Goal: Information Seeking & Learning: Learn about a topic

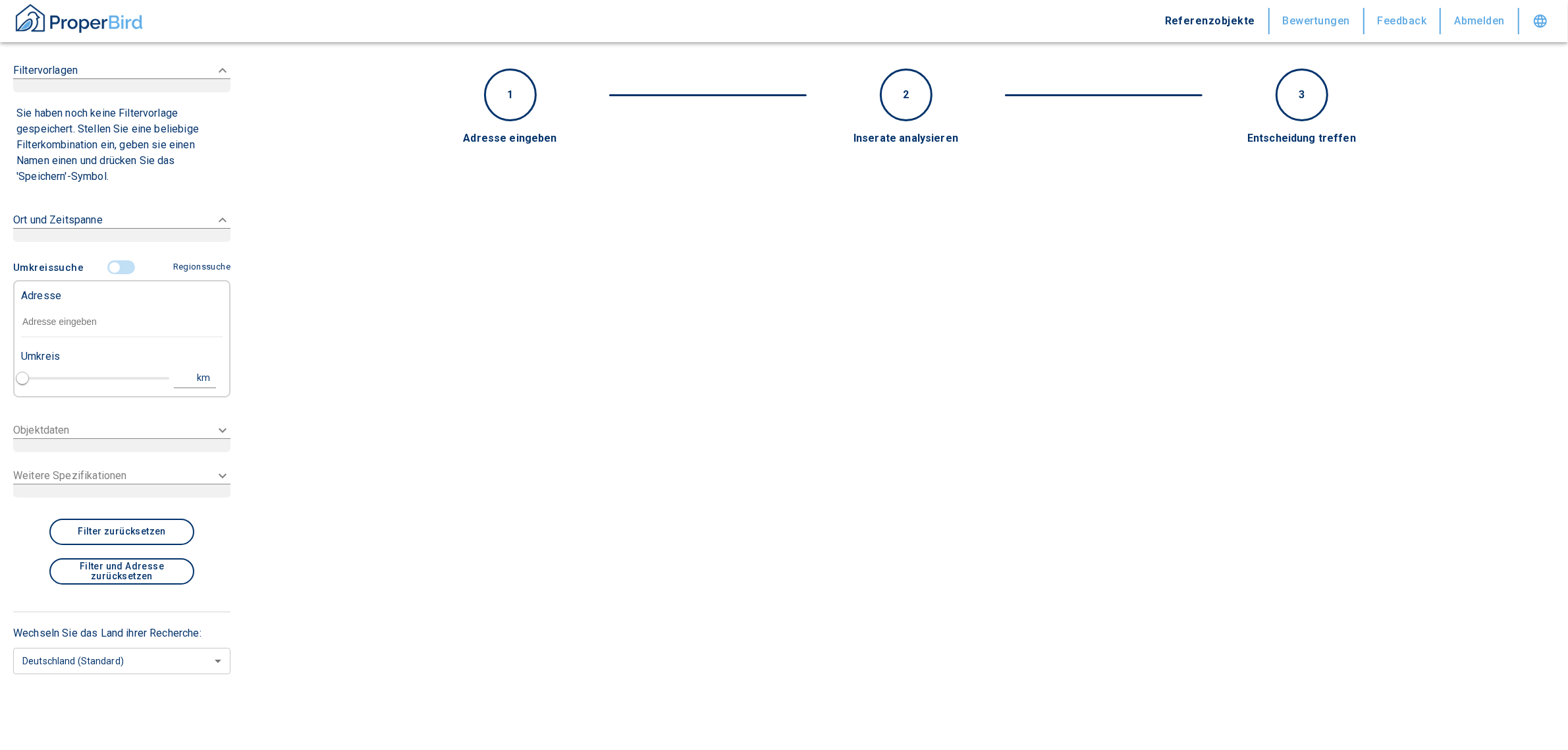
type input "2020"
click at [30, 302] on p "Adresse" at bounding box center [40, 295] width 40 height 16
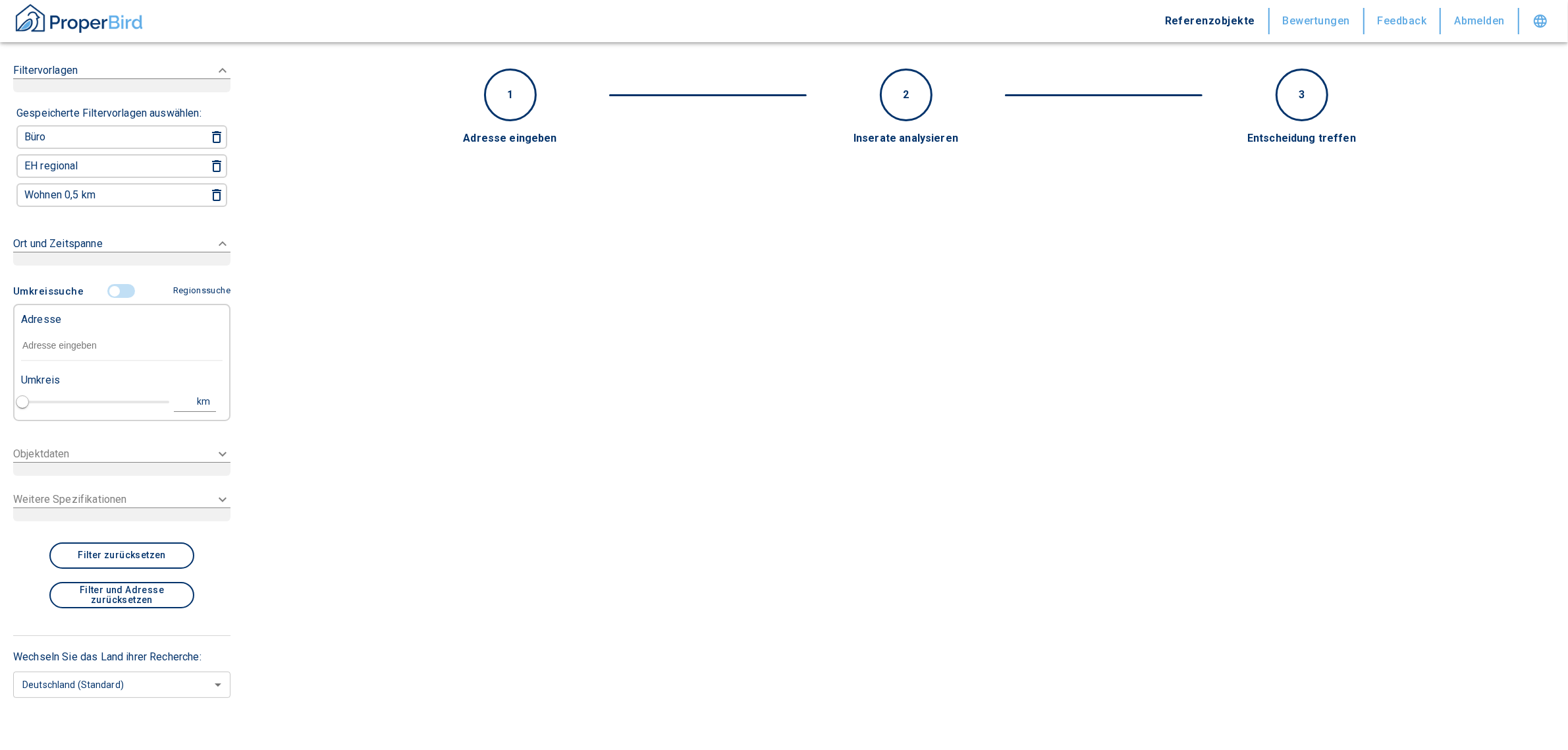
click at [28, 316] on p "Adresse" at bounding box center [40, 319] width 40 height 16
click at [31, 340] on input "text" at bounding box center [121, 345] width 201 height 30
paste input "Oldenburg (Oldb) | [STREET_ADDRESS]"
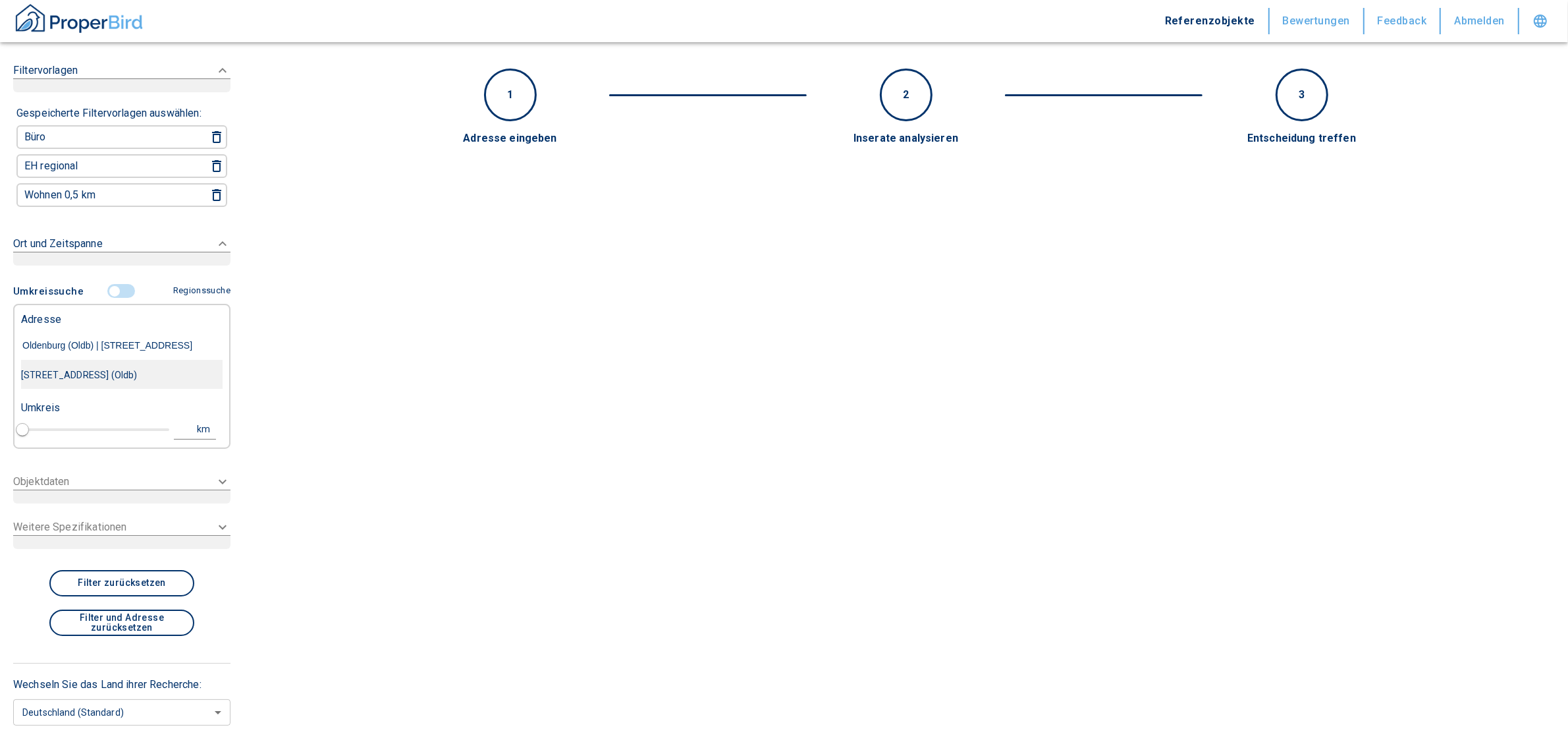
click at [115, 374] on div "[STREET_ADDRESS] (Oldb)" at bounding box center [121, 375] width 201 height 27
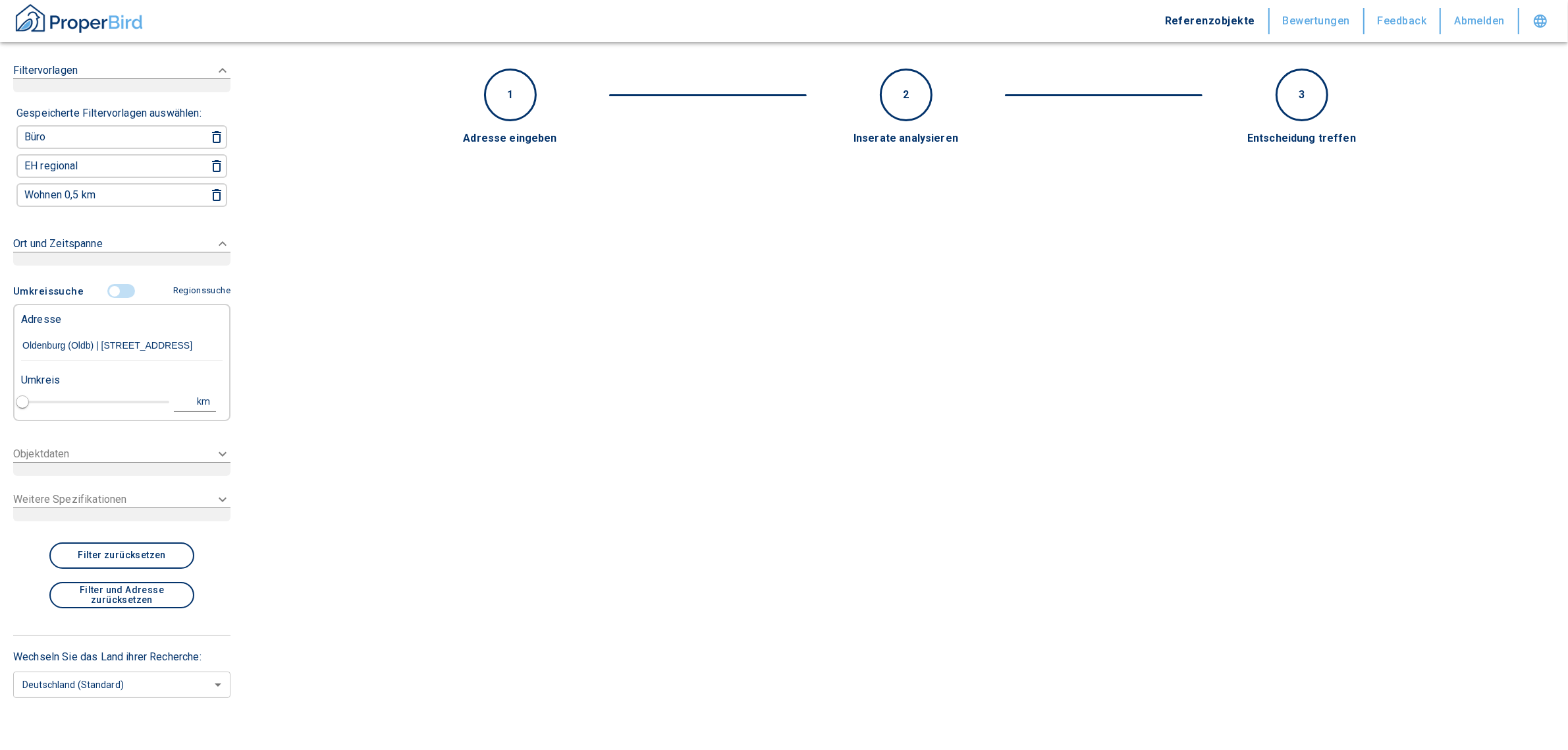
type input "[STREET_ADDRESS] (Oldb)"
type input "1"
type input "2020"
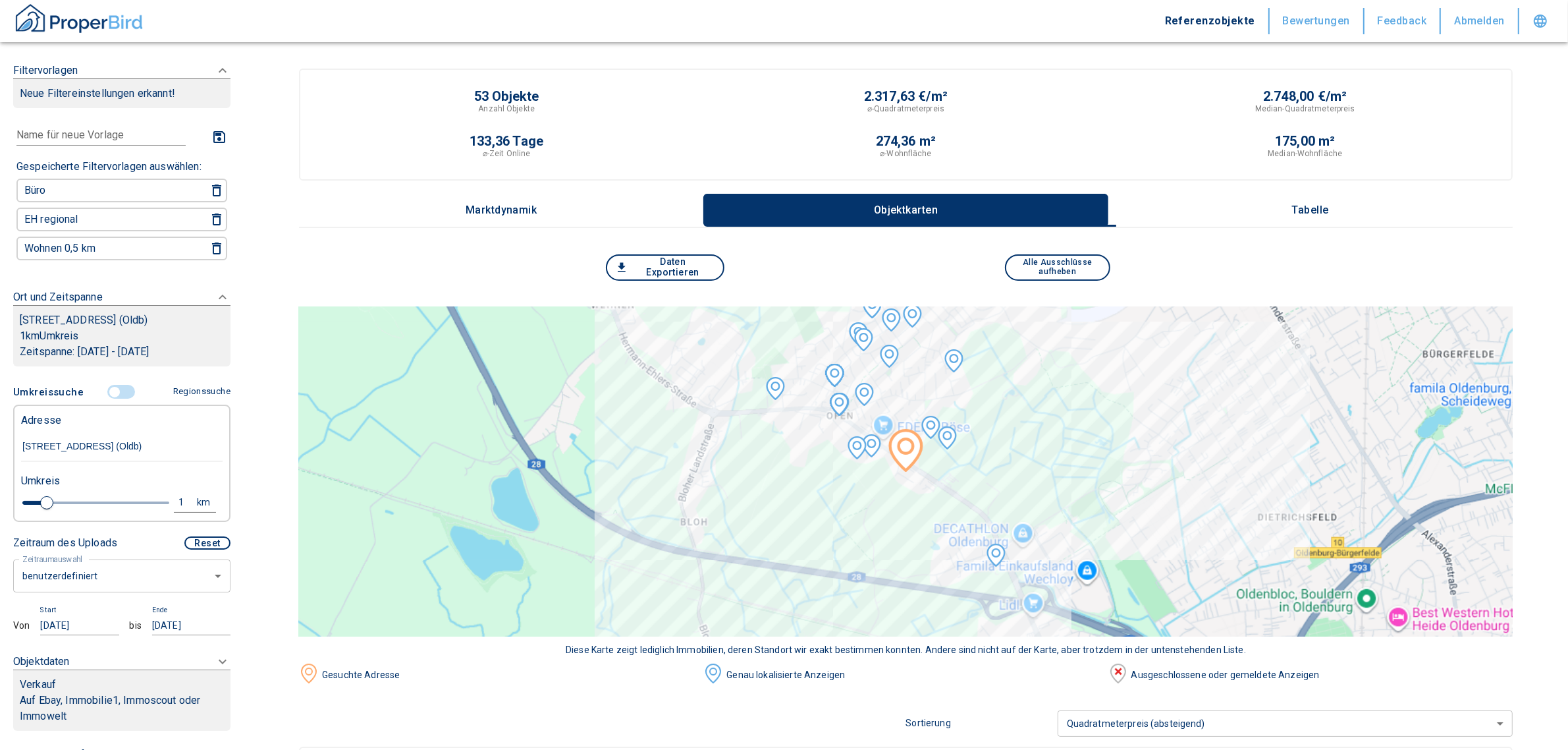
type input "[STREET_ADDRESS] (Oldb)"
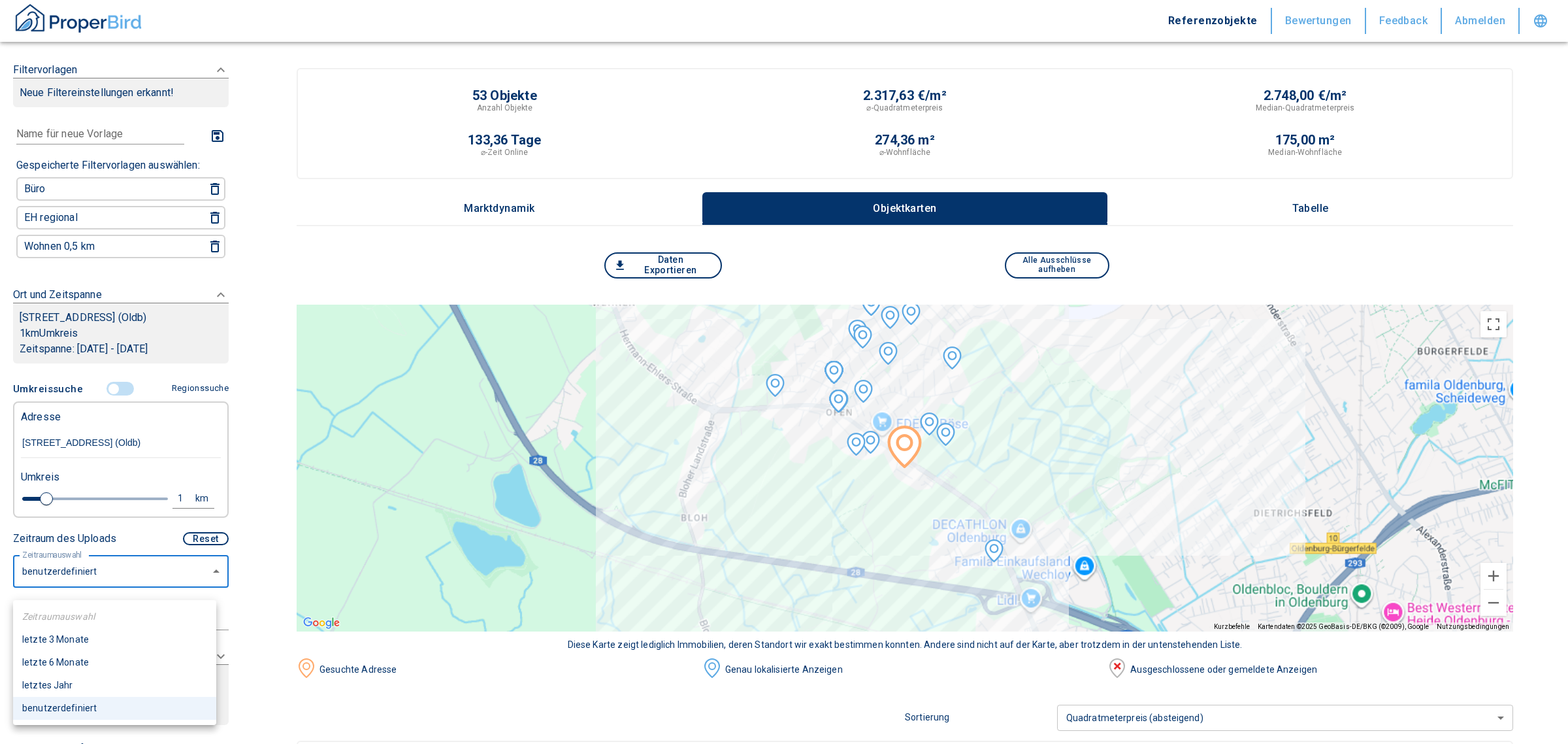
click at [64, 661] on li "letzte 6 Monate" at bounding box center [115, 662] width 203 height 22
type input "2020"
type input "6"
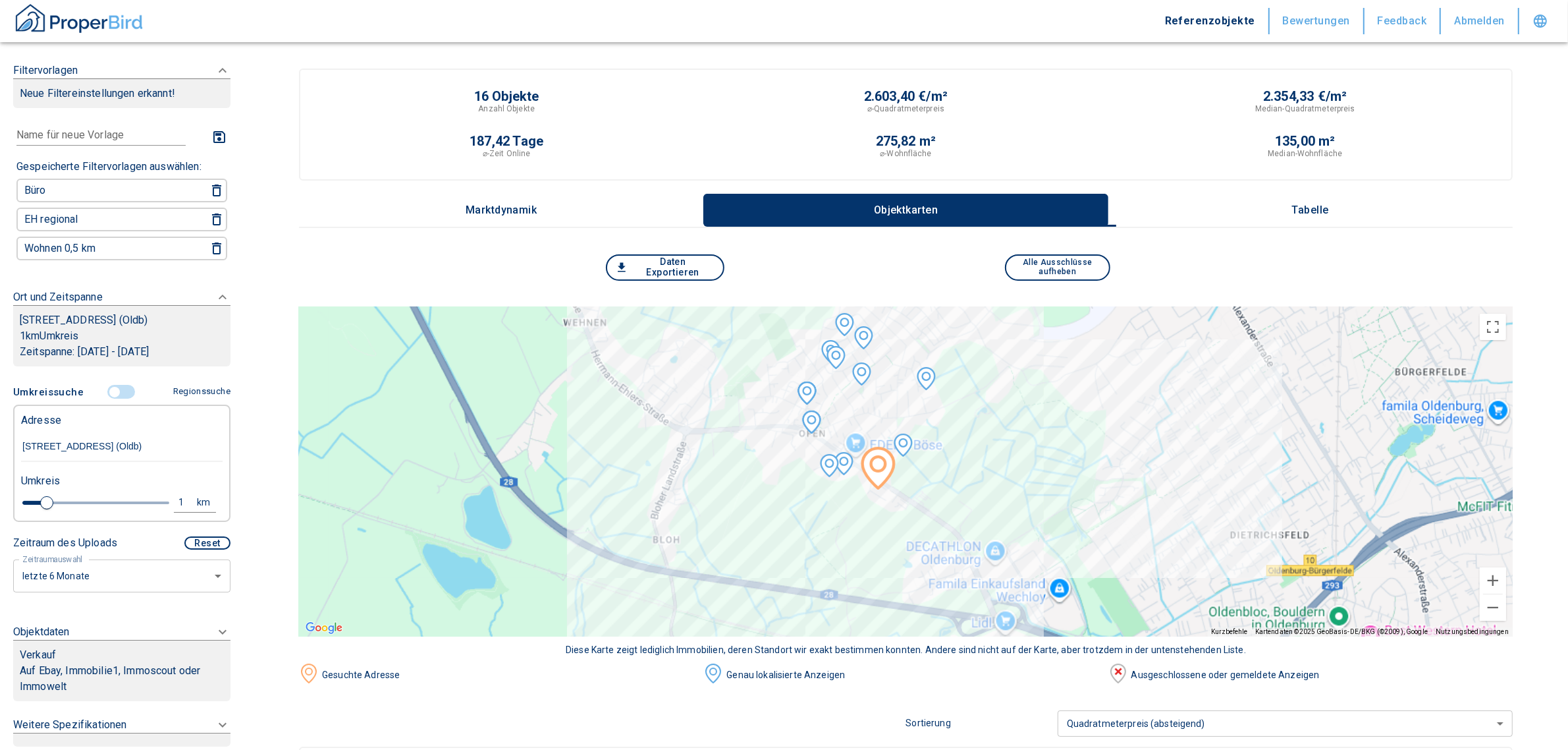
drag, startPoint x: 1173, startPoint y: 433, endPoint x: 1143, endPoint y: 448, distance: 33.5
click at [1143, 448] on div at bounding box center [906, 471] width 1213 height 329
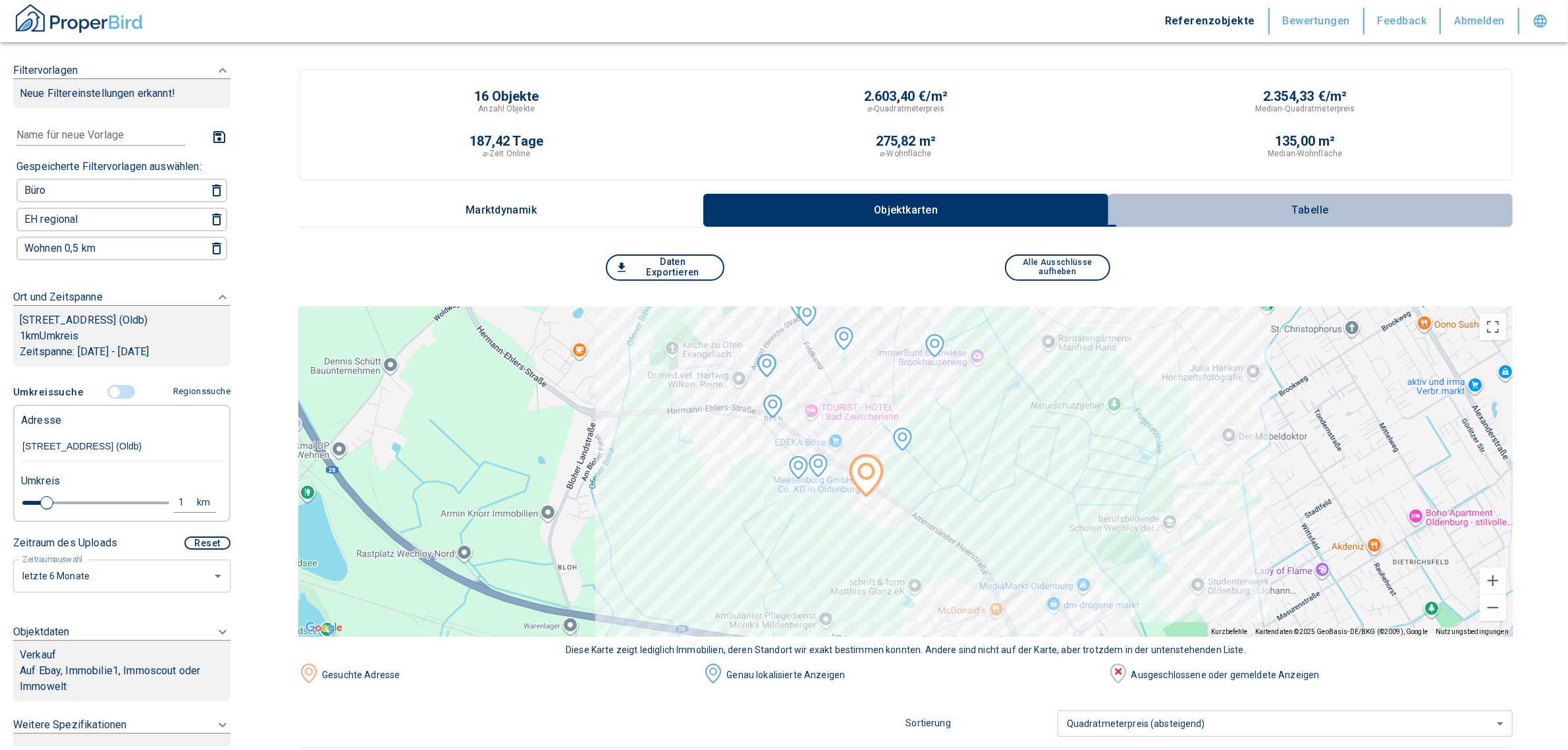
click at [1328, 213] on p "Tabelle" at bounding box center [1310, 210] width 66 height 12
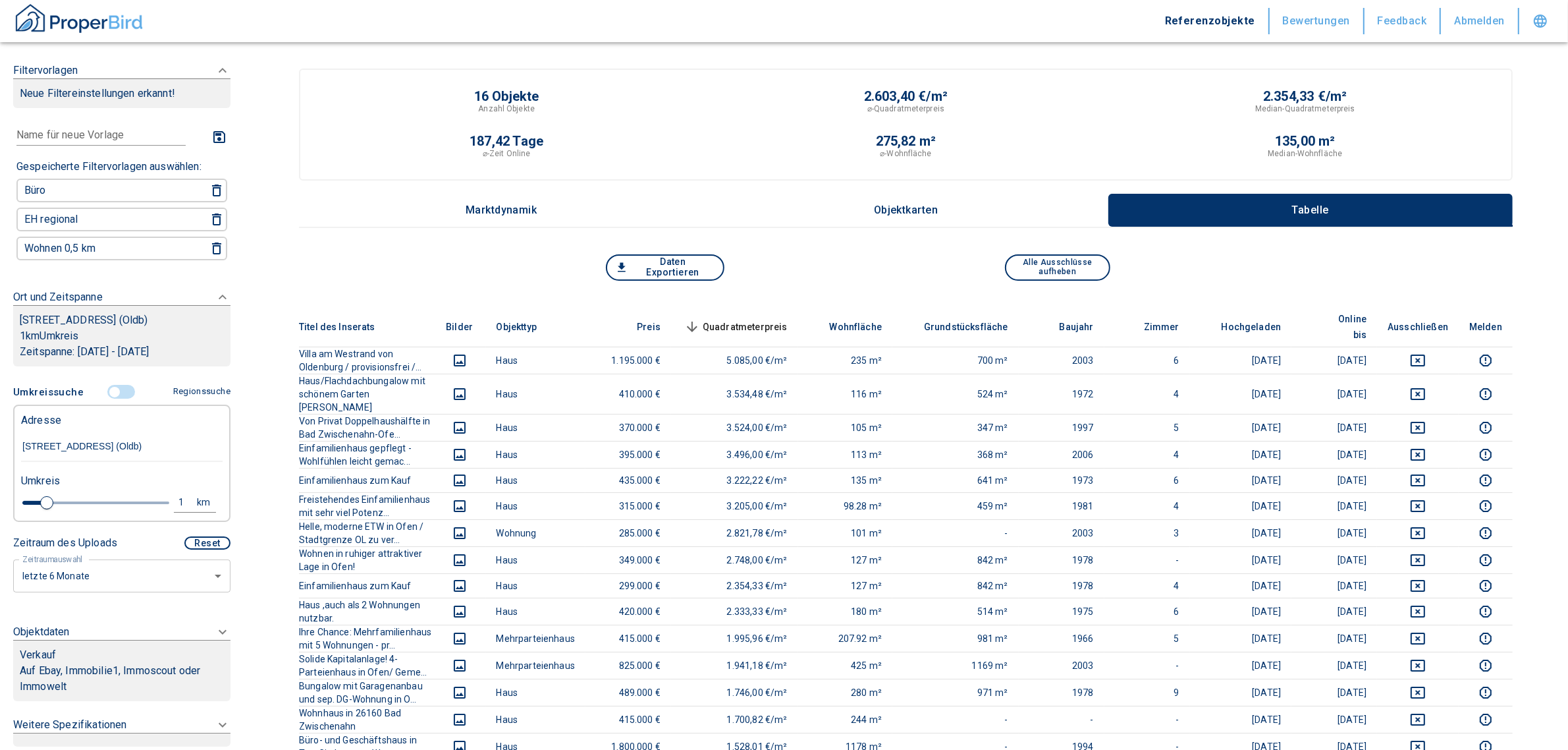
click at [214, 640] on icon at bounding box center [222, 631] width 16 height 16
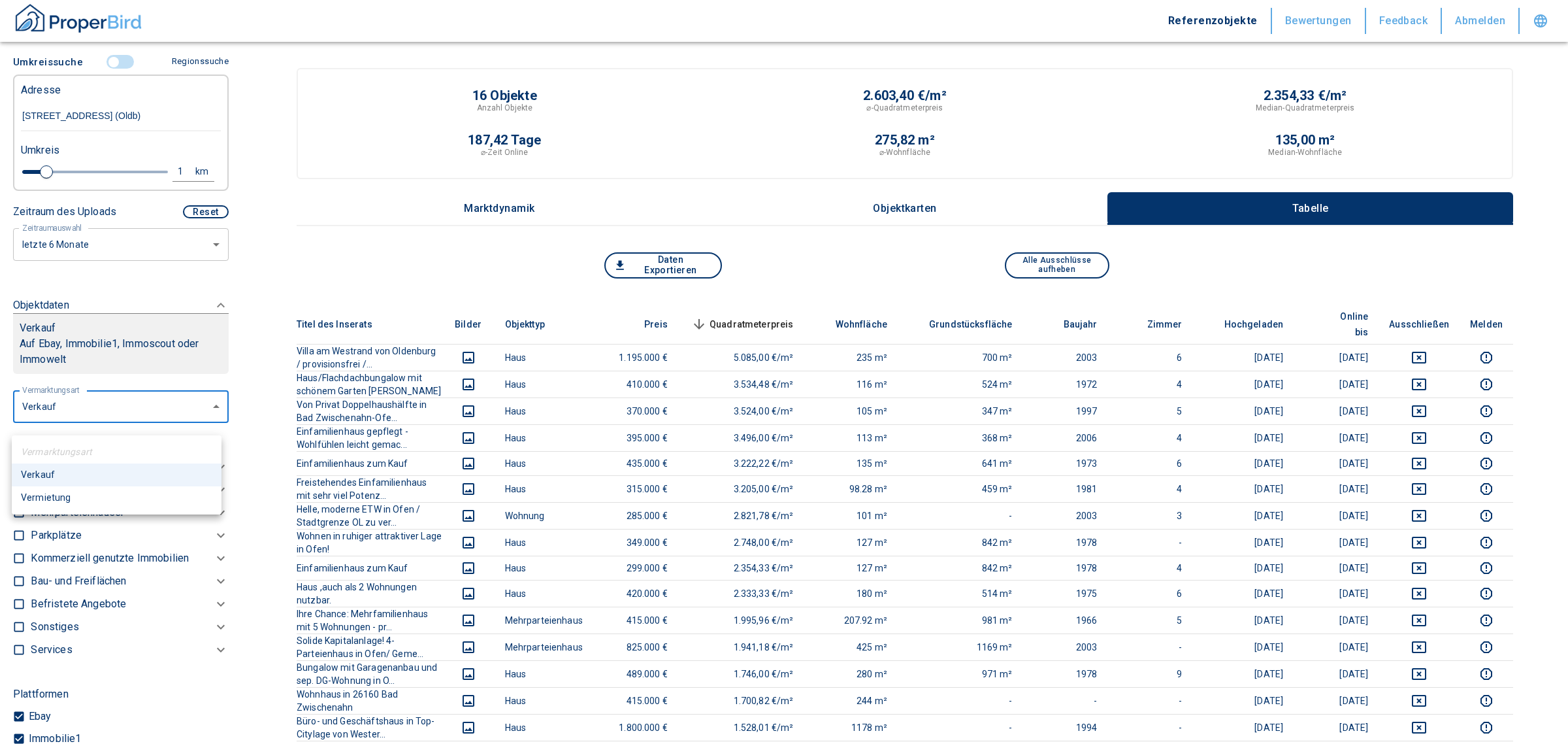
click at [70, 424] on body "Referenzobjekte Bewertungen Feedback Abmelden Filtervorlagen Neue Filtereinstel…" at bounding box center [784, 609] width 1568 height 1217
click at [73, 500] on li "Vermietung" at bounding box center [117, 498] width 210 height 22
type input "rent"
type input "2020"
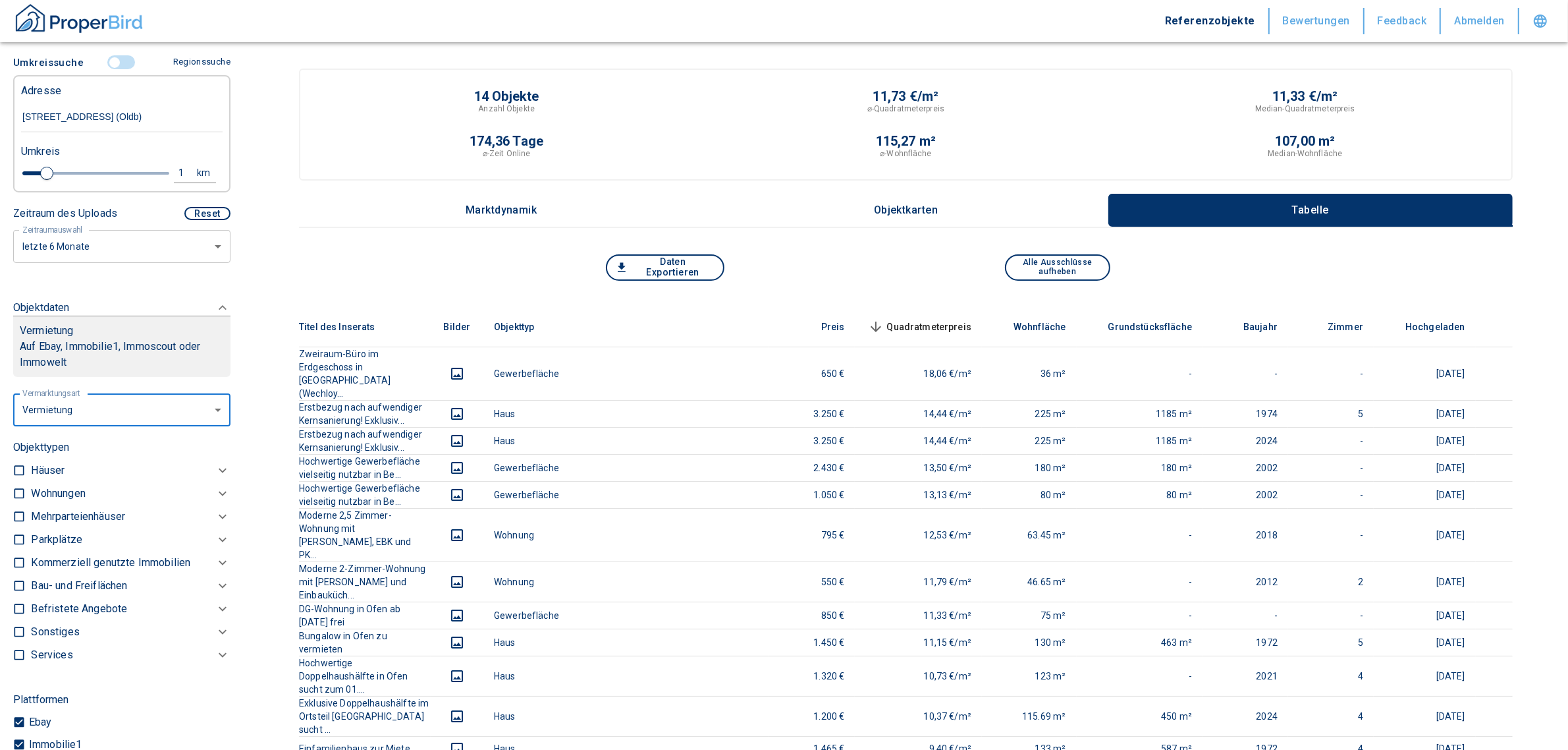
click at [123, 570] on p "Kommerziell genutzte Immobilien" at bounding box center [110, 562] width 159 height 16
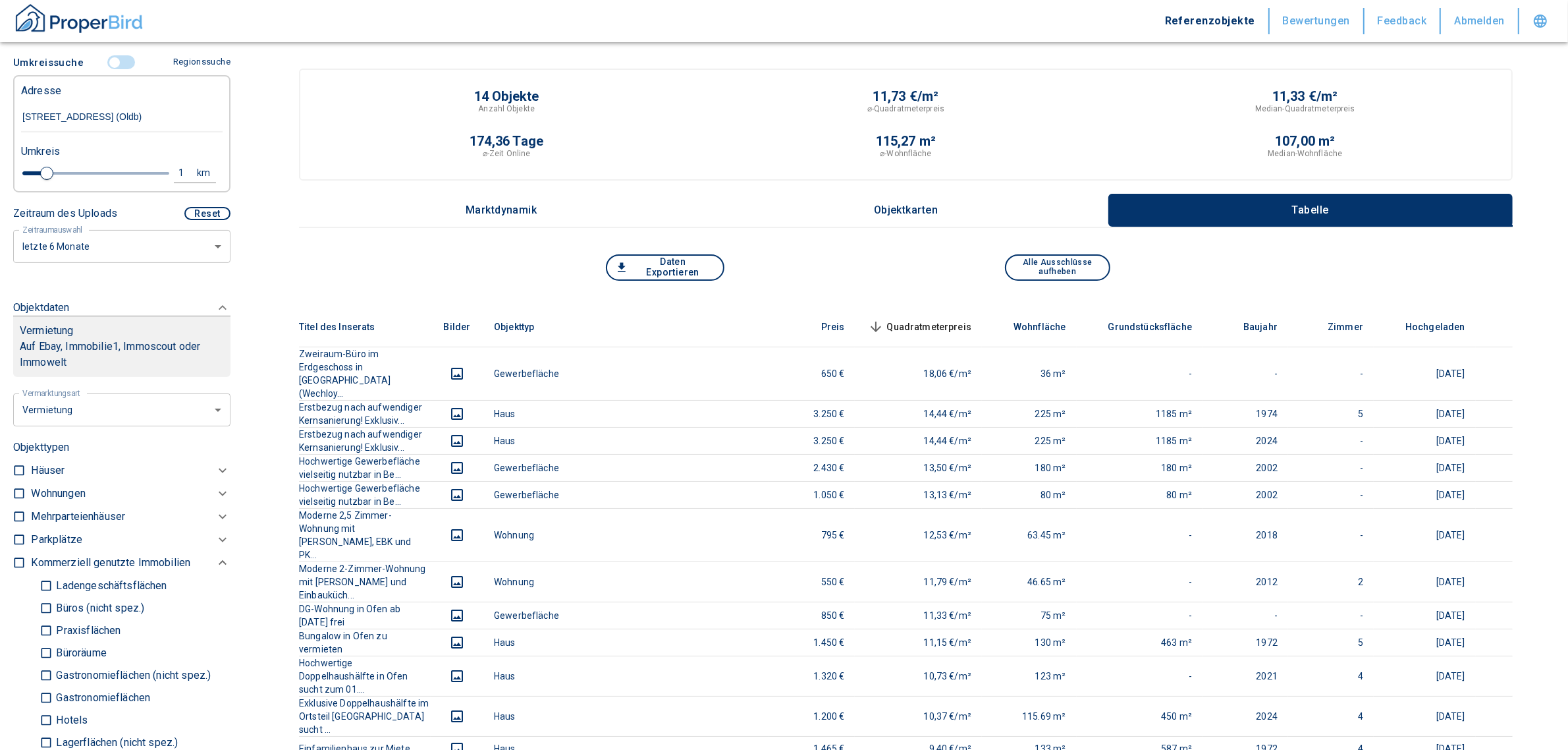
click at [84, 614] on p "Büros (nicht spez.)" at bounding box center [98, 607] width 91 height 10
click at [53, 619] on input "Büros (nicht spez.)" at bounding box center [46, 607] width 13 height 23
checkbox input "true"
type input "2020"
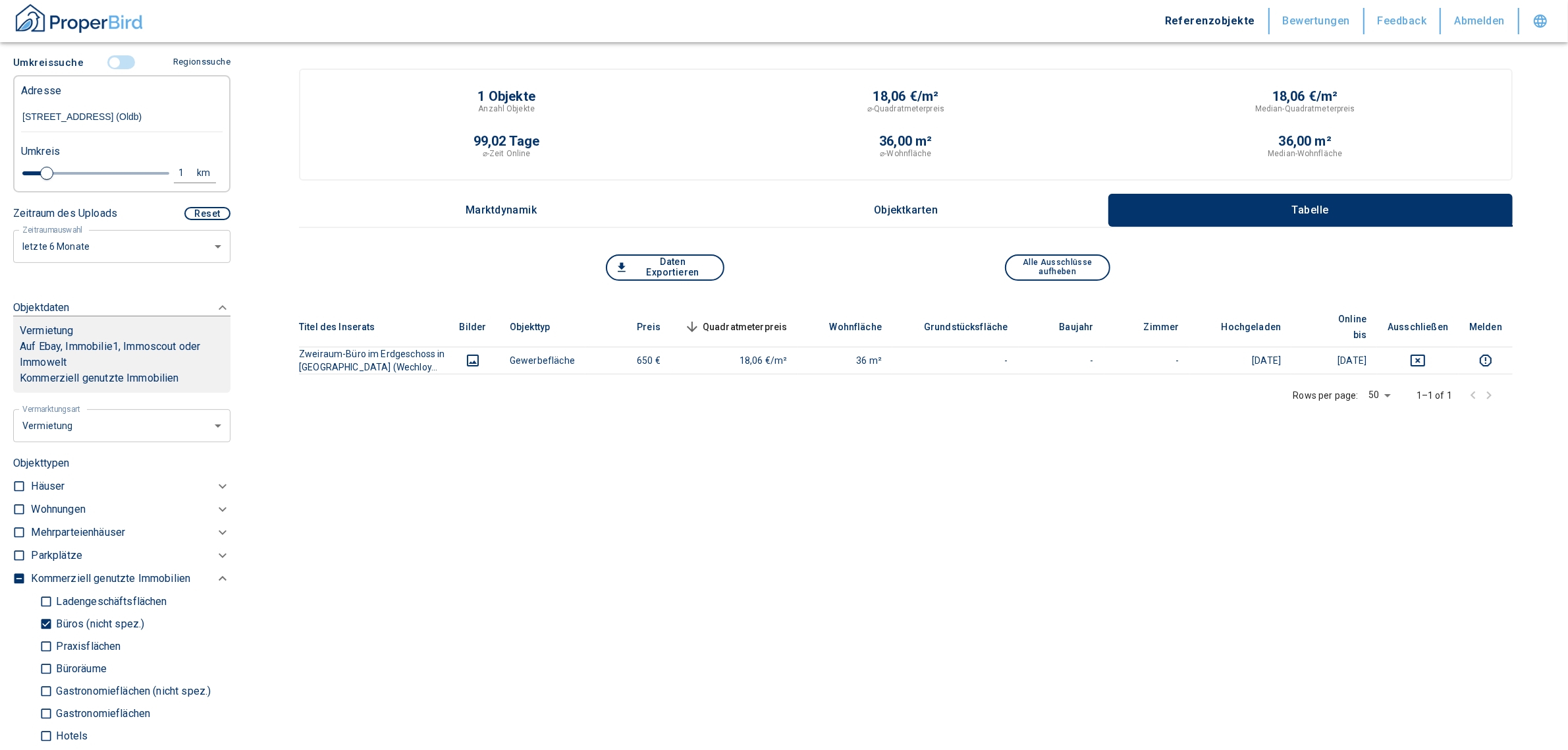
click at [82, 651] on p "Praxisflächen" at bounding box center [87, 646] width 68 height 10
click at [53, 653] on input "Praxisflächen" at bounding box center [46, 646] width 13 height 23
checkbox input "true"
type input "2020"
click at [54, 674] on p "Büroräume" at bounding box center [79, 668] width 54 height 10
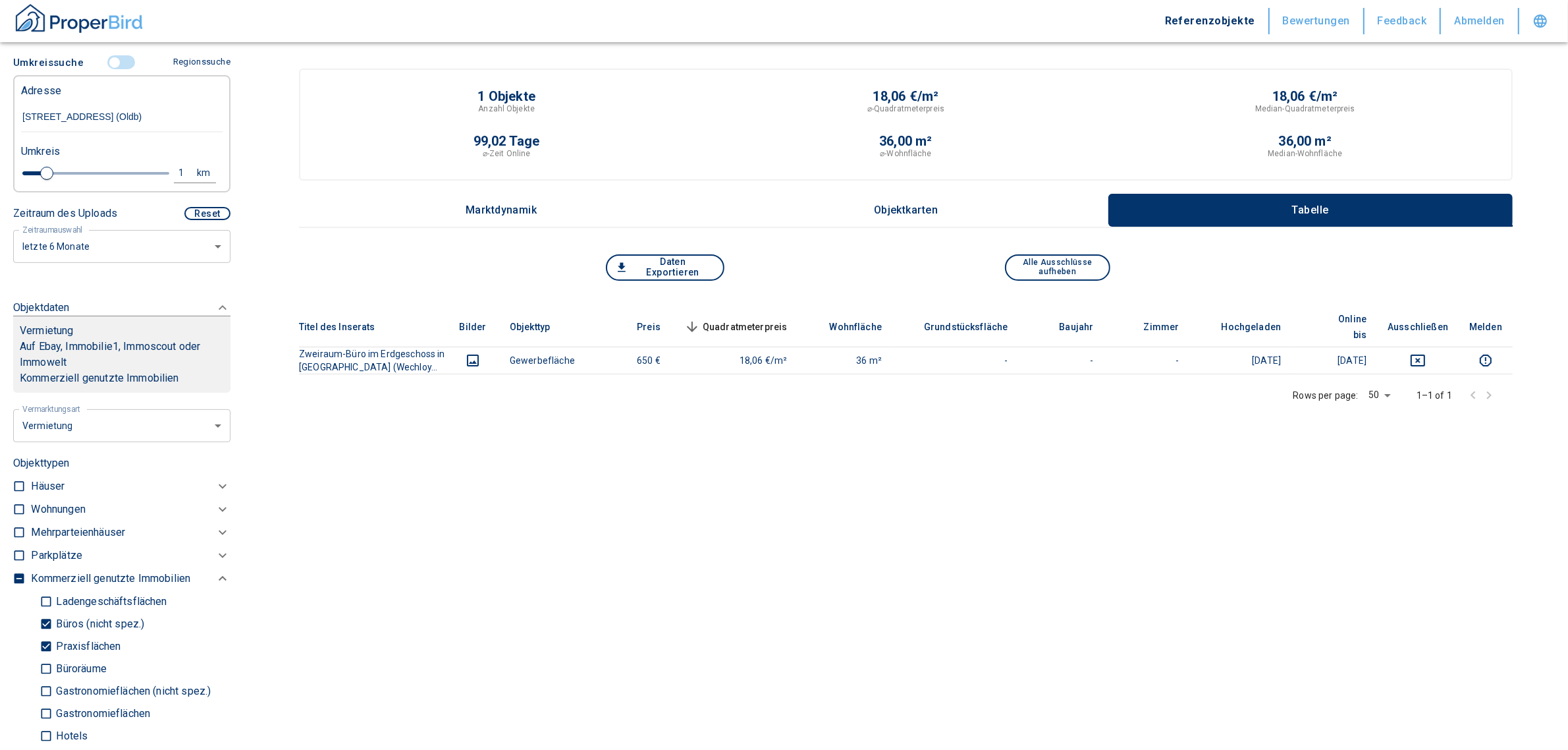
click at [53, 679] on input "Büroräume" at bounding box center [46, 668] width 13 height 23
checkbox input "true"
type input "2020"
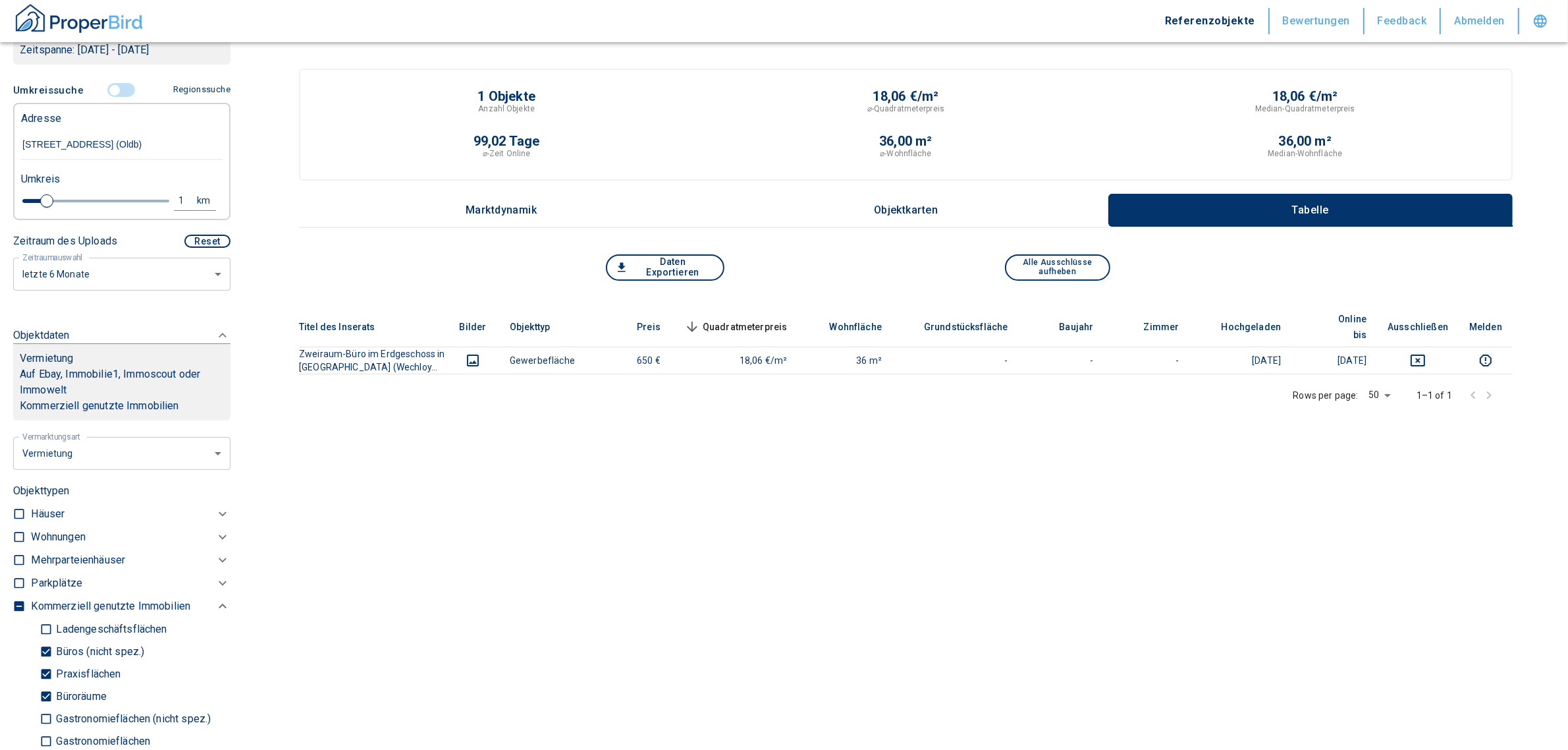
scroll to position [179, 0]
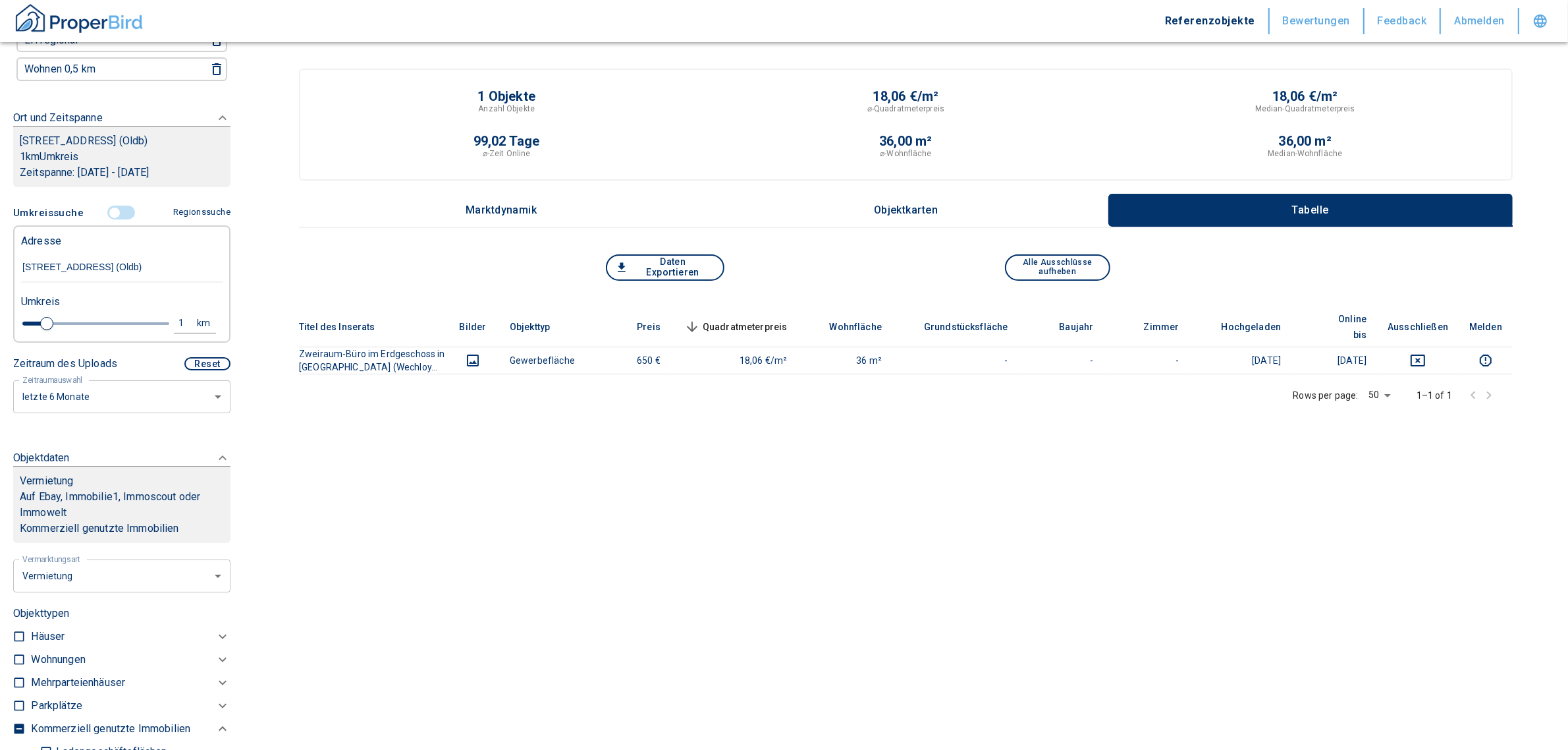
click at [177, 331] on div "1" at bounding box center [188, 323] width 24 height 16
drag, startPoint x: 78, startPoint y: 329, endPoint x: 26, endPoint y: 328, distance: 52.0
click at [26, 328] on div "1 km Neue Suchen" at bounding box center [111, 325] width 201 height 32
type input "2,0"
click at [150, 332] on button "Neue Suchen" at bounding box center [175, 323] width 72 height 19
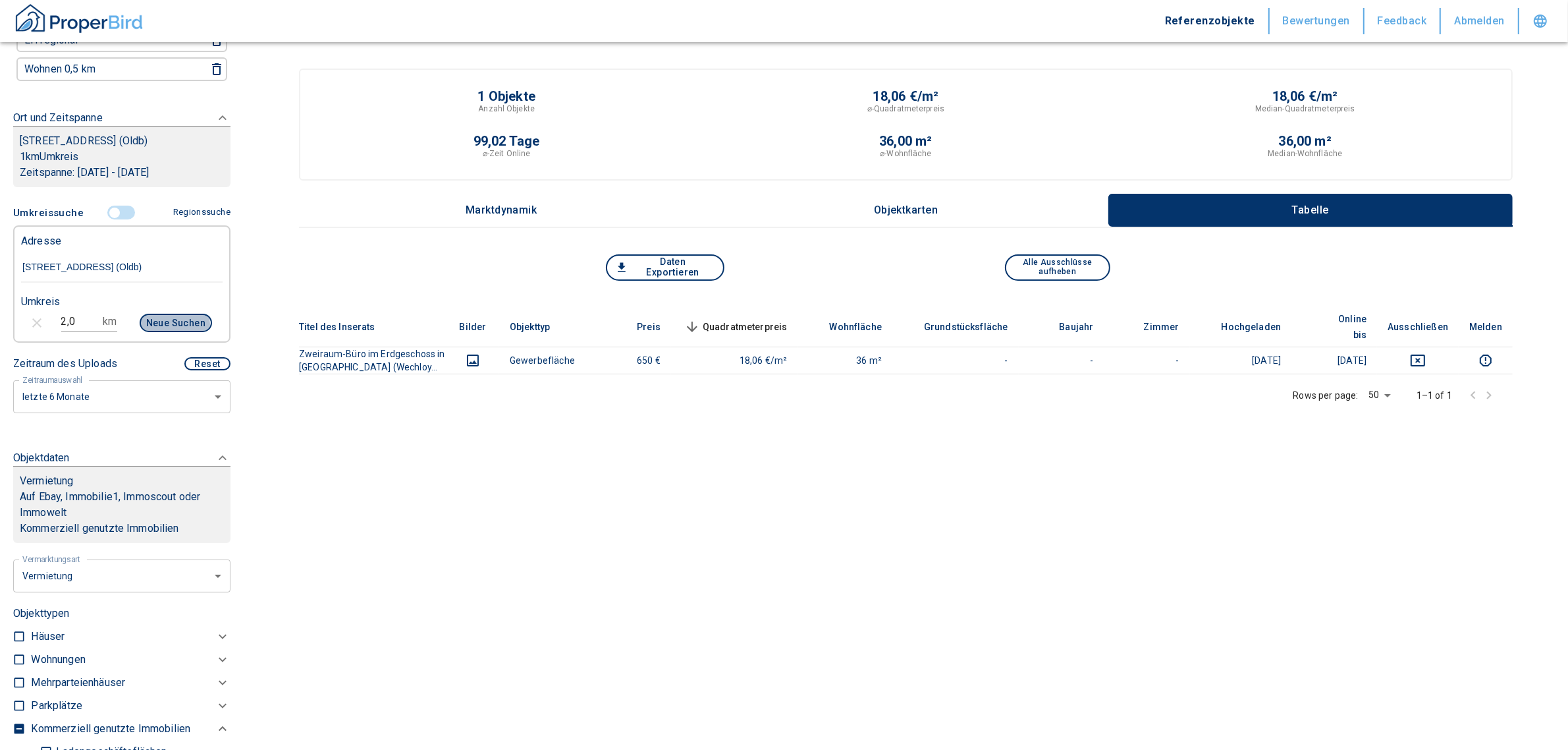
type input "2020"
drag, startPoint x: 97, startPoint y: 324, endPoint x: 87, endPoint y: 326, distance: 10.2
click at [87, 326] on div "2,0 km" at bounding box center [88, 321] width 55 height 21
drag, startPoint x: 60, startPoint y: 327, endPoint x: 40, endPoint y: 326, distance: 20.0
click at [40, 326] on div "2,0 km Neue Suchen" at bounding box center [111, 325] width 201 height 32
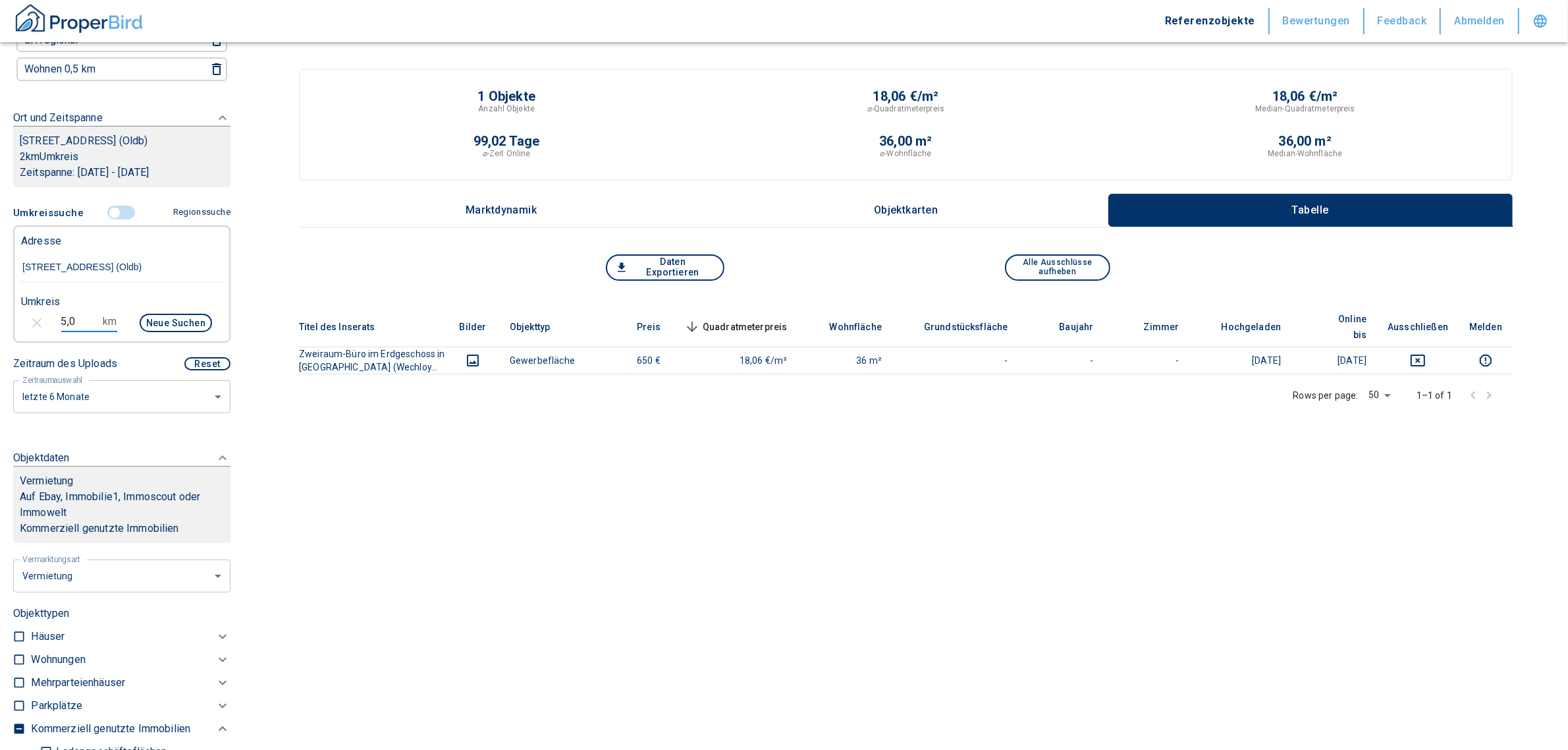
type input "5,0"
click at [172, 327] on button "Neue Suchen" at bounding box center [175, 323] width 72 height 19
type input "2020"
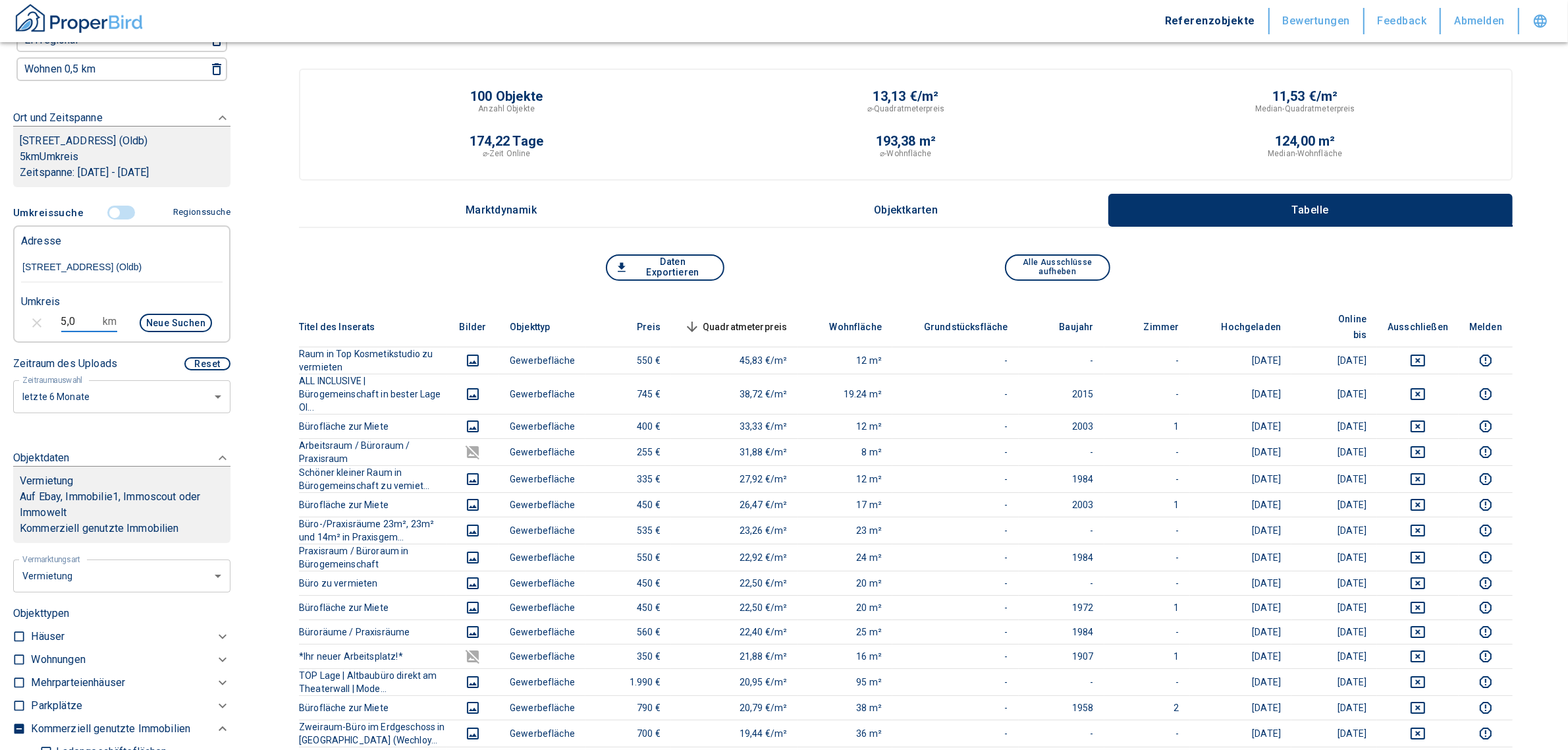
drag, startPoint x: 74, startPoint y: 331, endPoint x: -28, endPoint y: 336, distance: 102.1
type input "3,0"
click at [184, 330] on button "Neue Suchen" at bounding box center [175, 323] width 72 height 19
type input "2020"
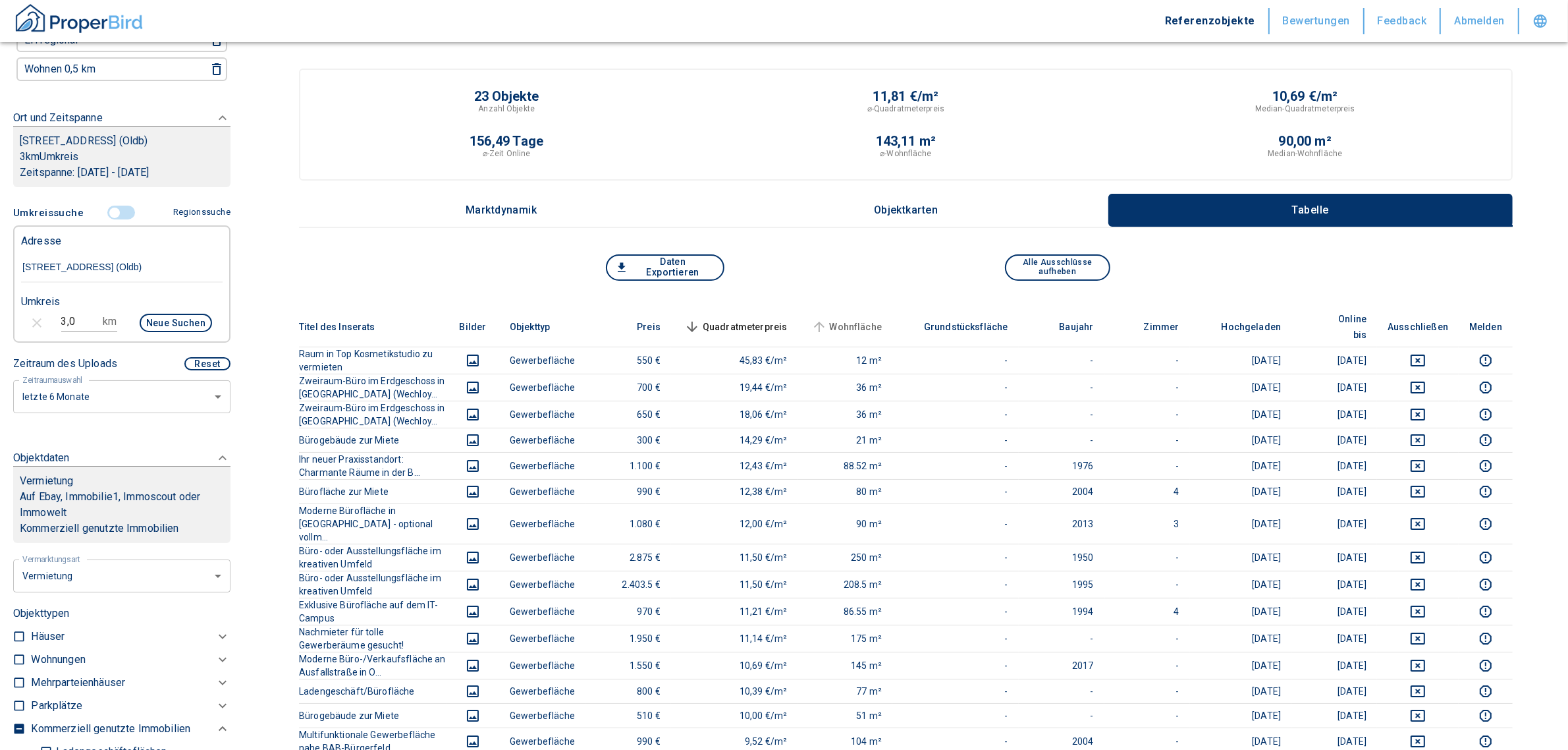
click at [882, 319] on span "Wohnfläche" at bounding box center [846, 327] width 73 height 16
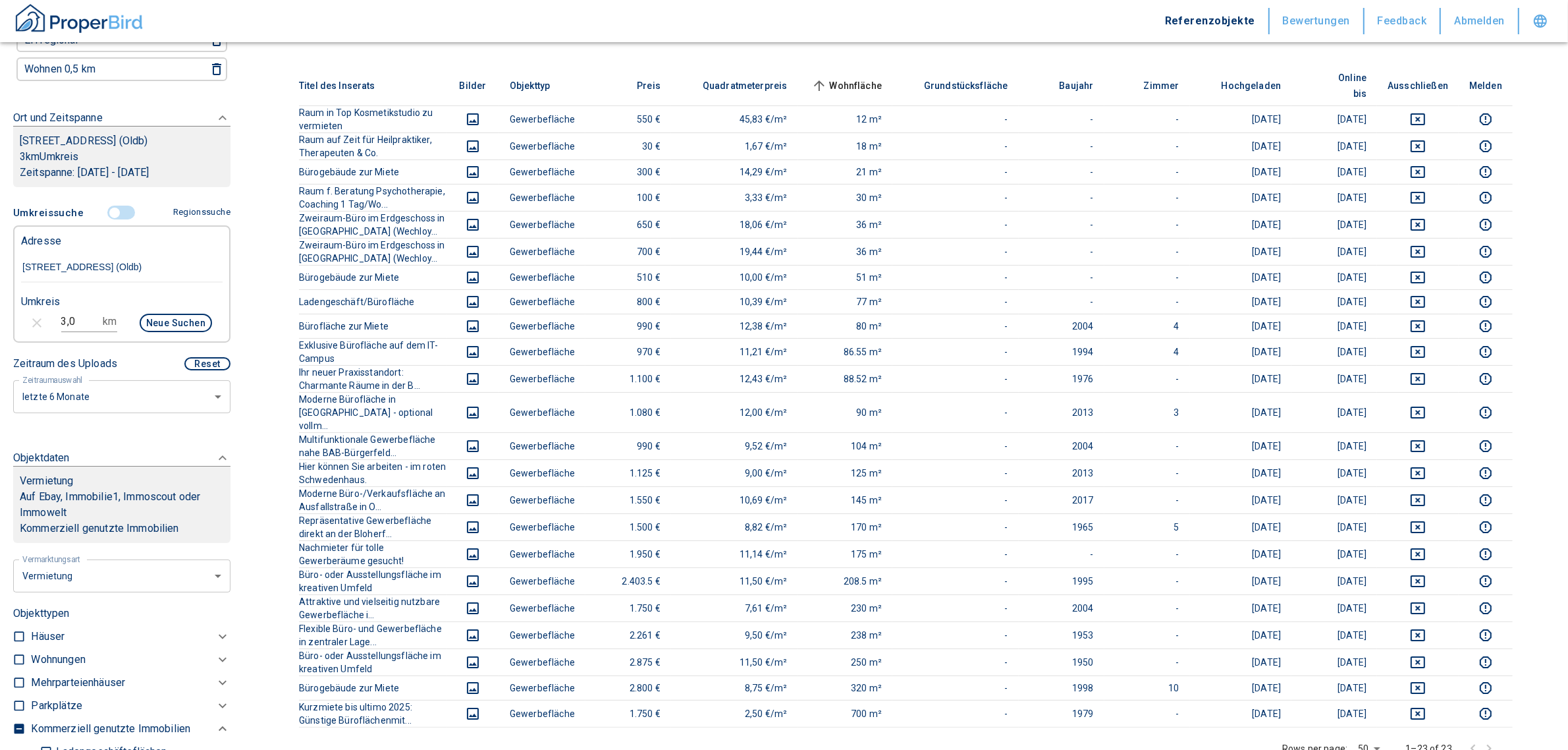
scroll to position [245, 0]
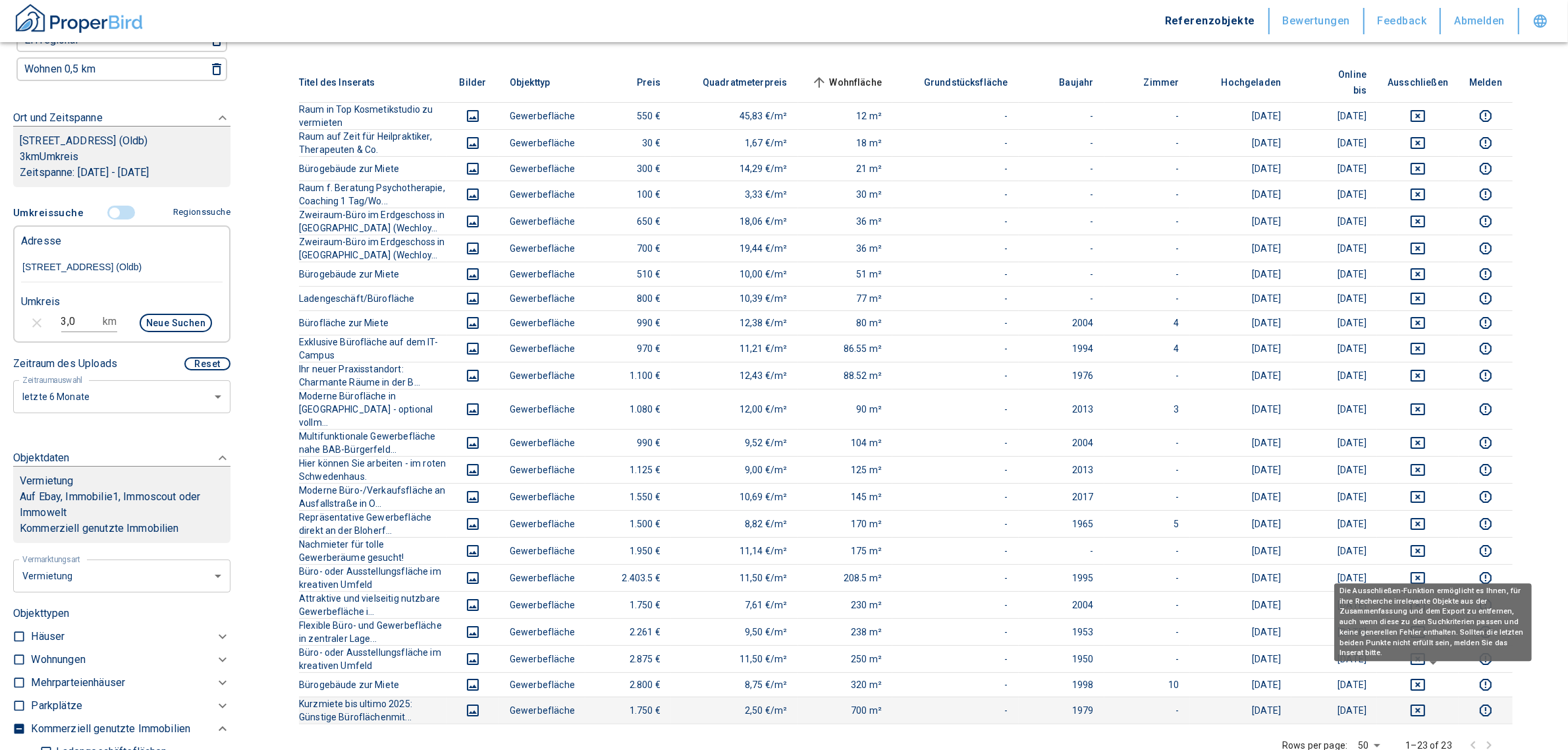
click at [1425, 702] on icon "deselect this listing" at bounding box center [1418, 710] width 16 height 16
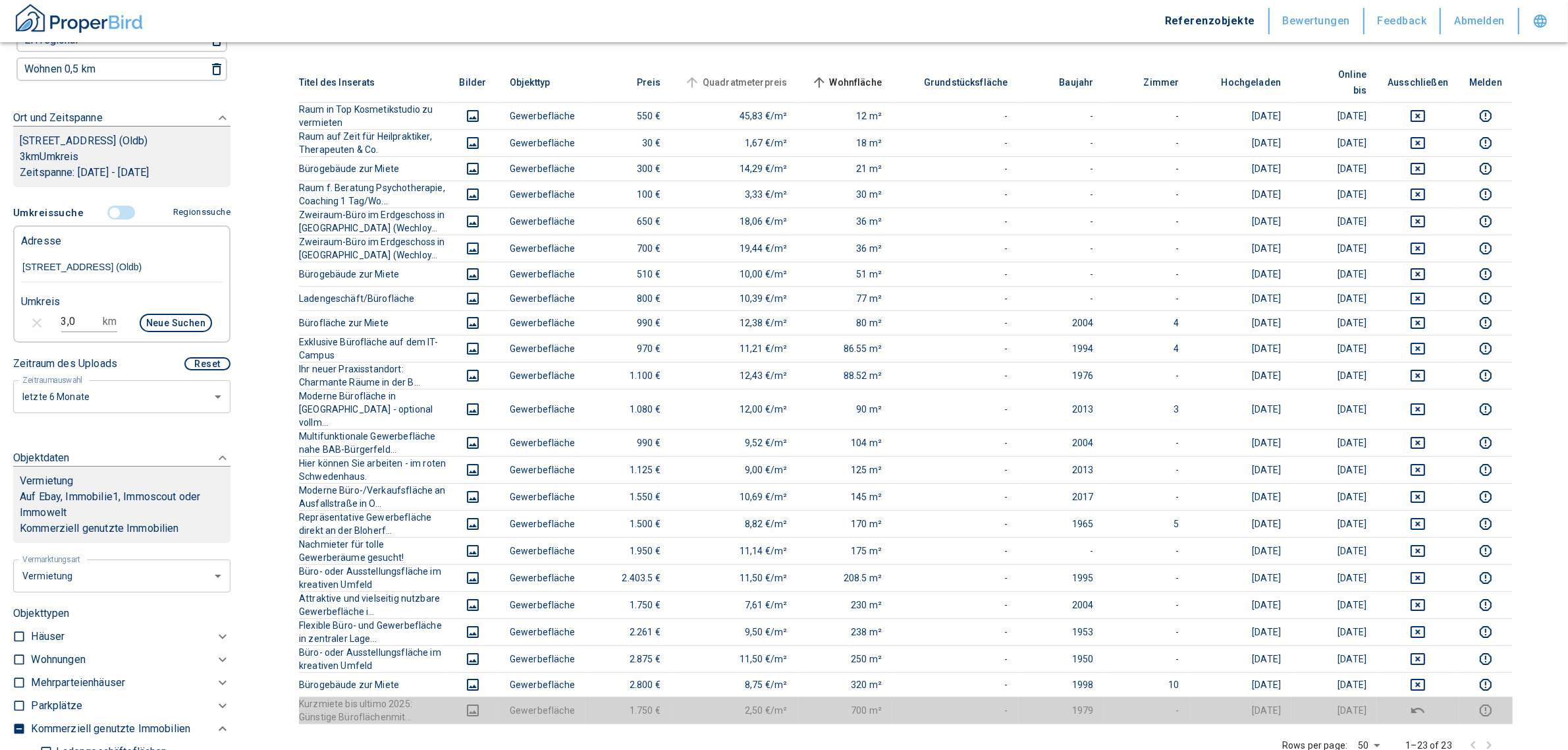
click at [784, 74] on span "Quadratmeterpreis" at bounding box center [734, 82] width 106 height 16
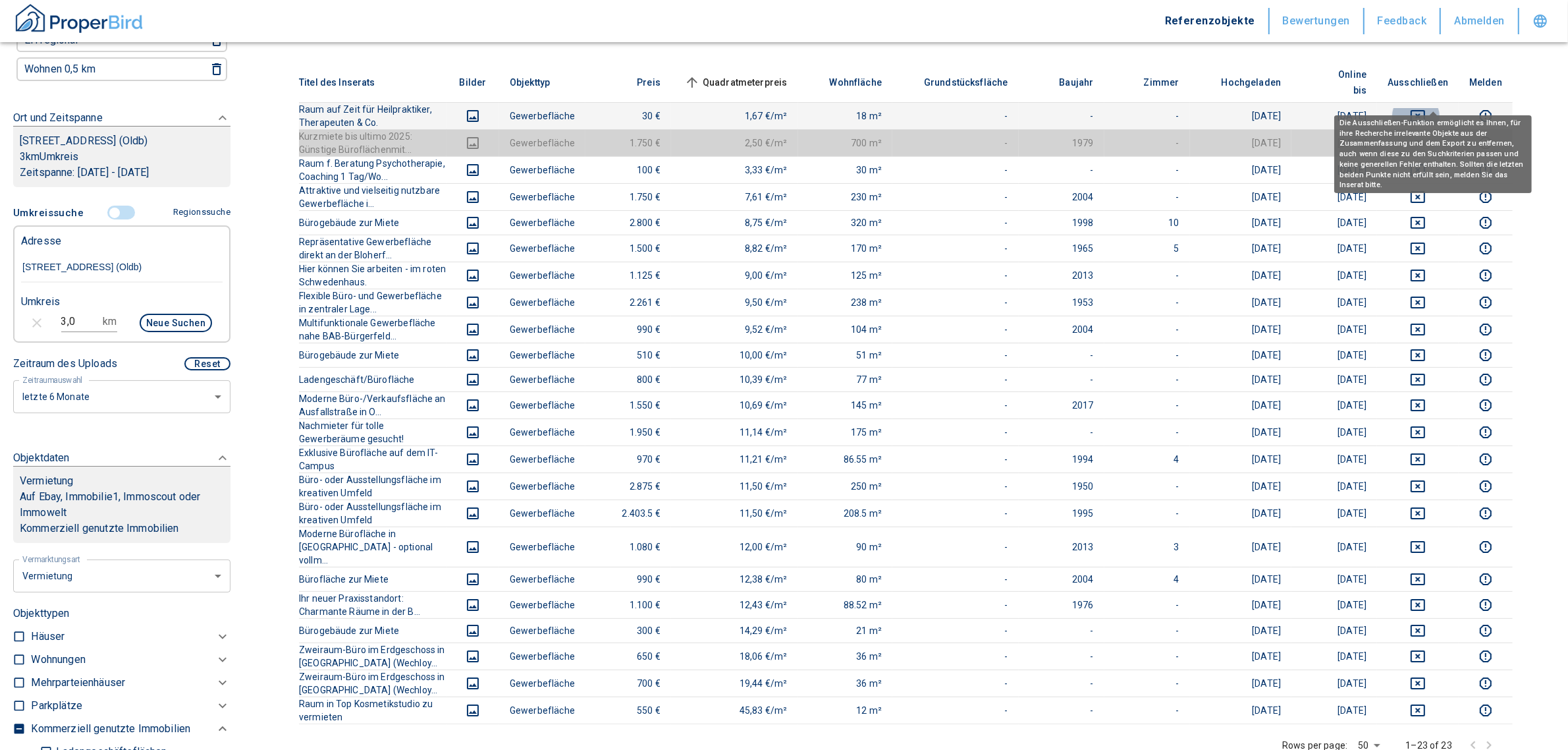
click at [1425, 108] on icon "deselect this listing" at bounding box center [1418, 116] width 16 height 16
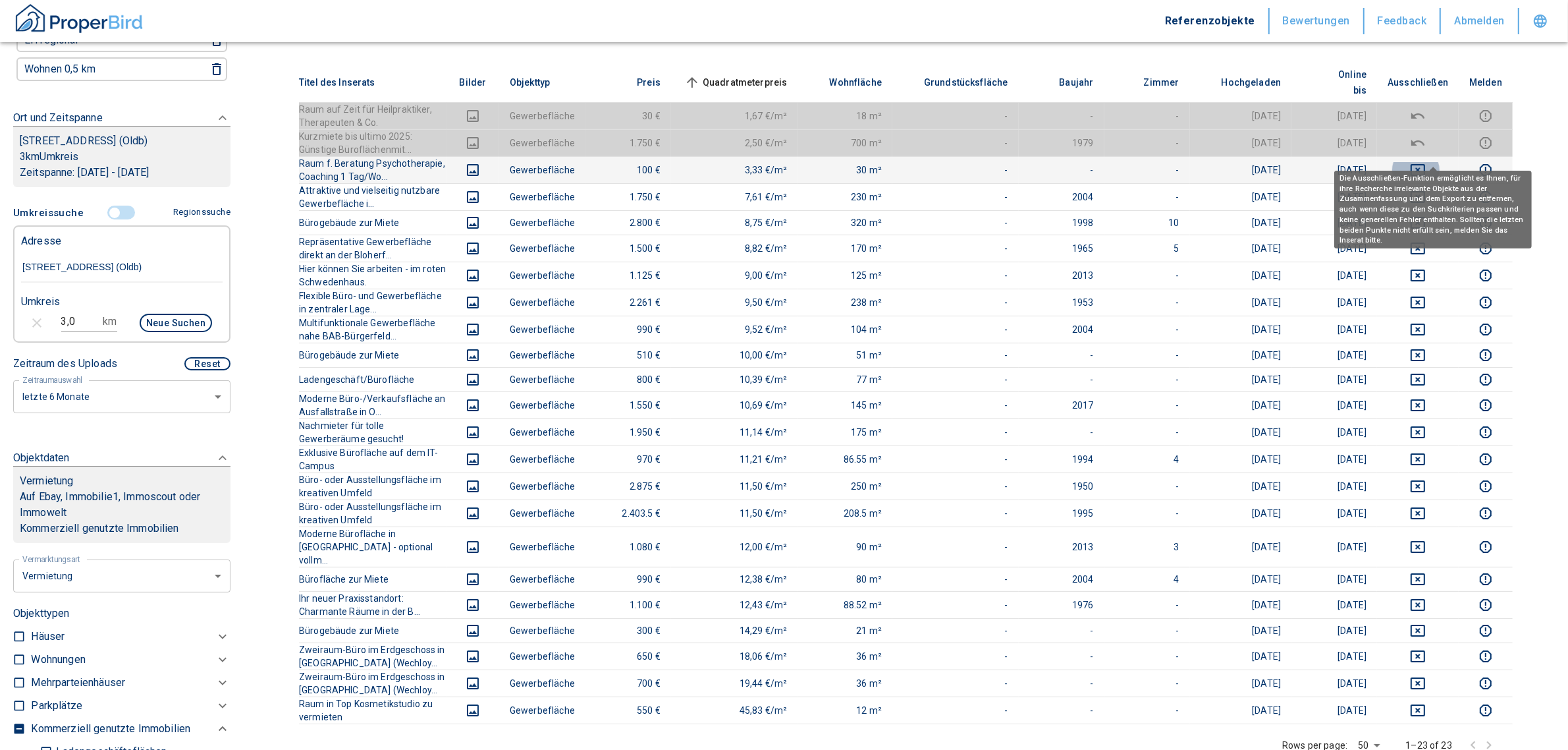
click at [1425, 164] on icon "deselect this listing" at bounding box center [1417, 169] width 14 height 12
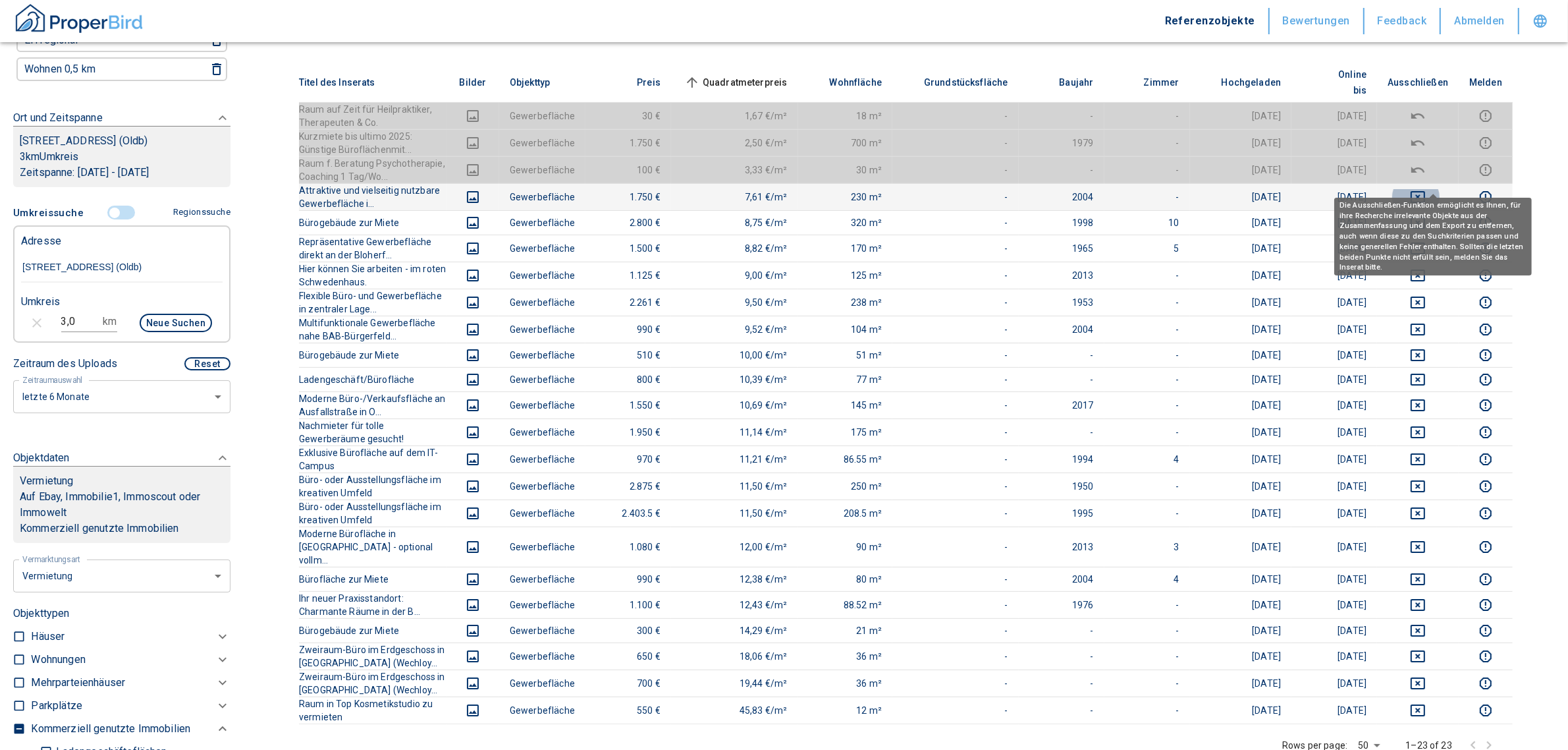
click at [1425, 189] on icon "deselect this listing" at bounding box center [1418, 197] width 16 height 16
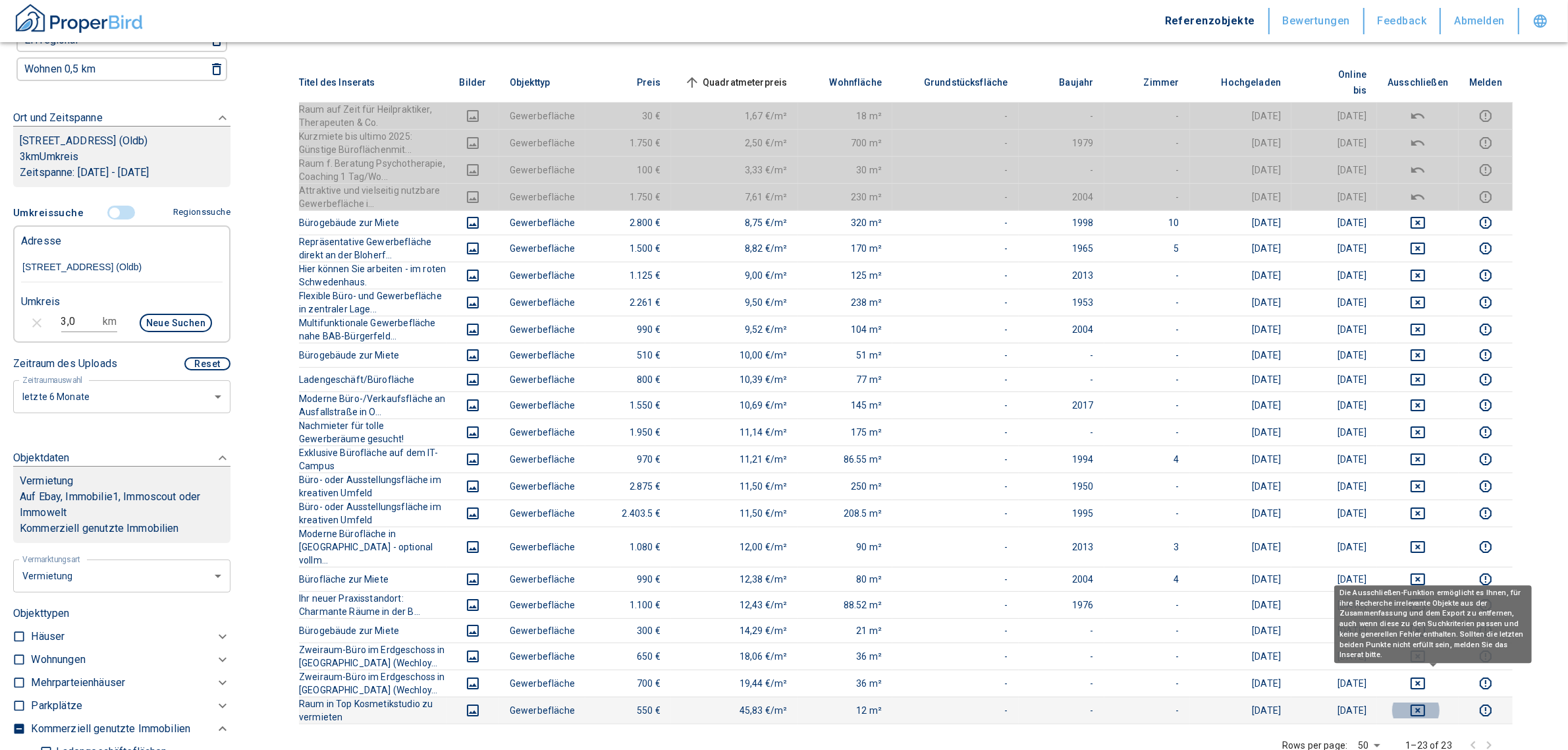
click at [1425, 704] on icon "deselect this listing" at bounding box center [1417, 710] width 14 height 12
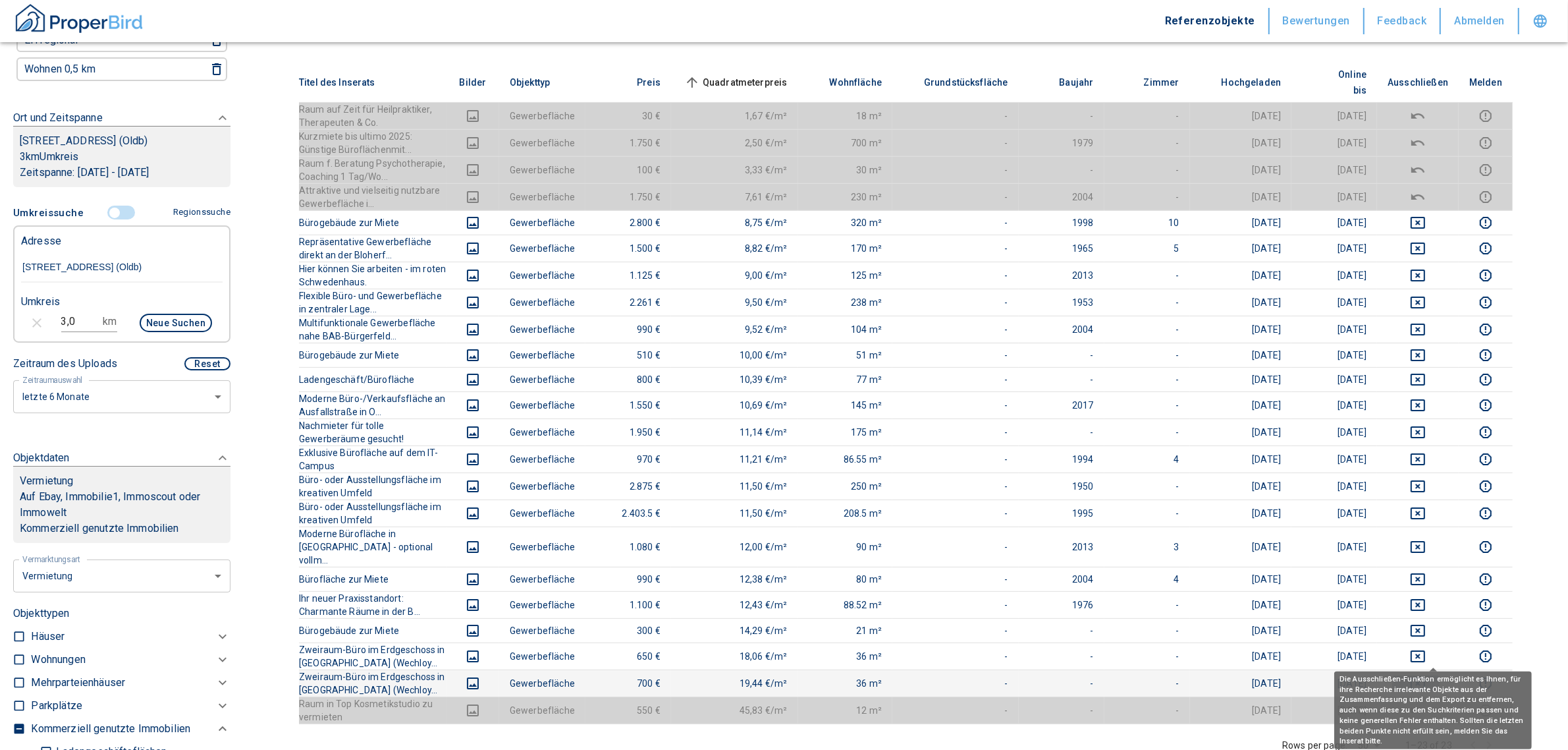
click at [1425, 678] on icon "deselect this listing" at bounding box center [1417, 683] width 14 height 12
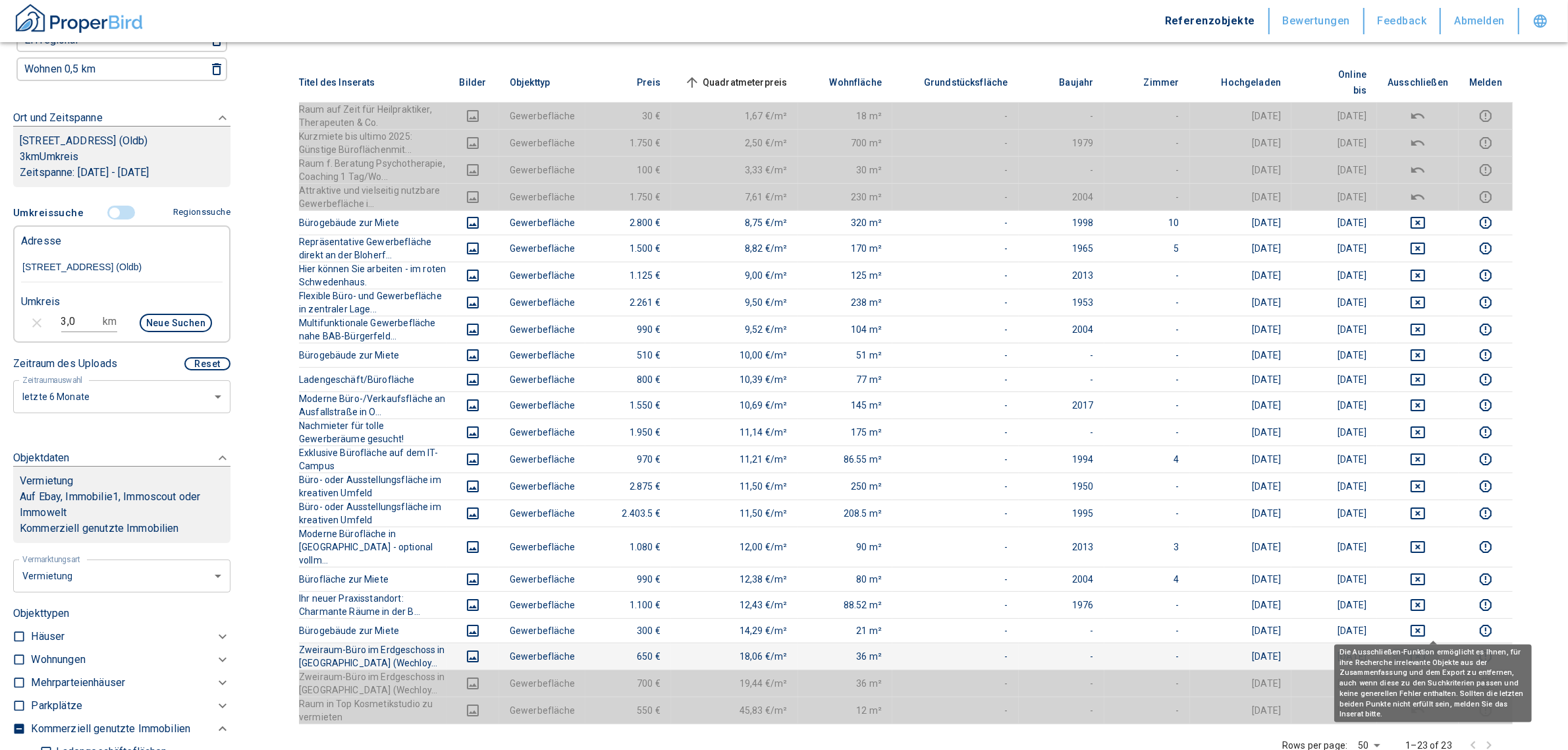
click at [1425, 648] on icon "deselect this listing" at bounding box center [1418, 656] width 16 height 16
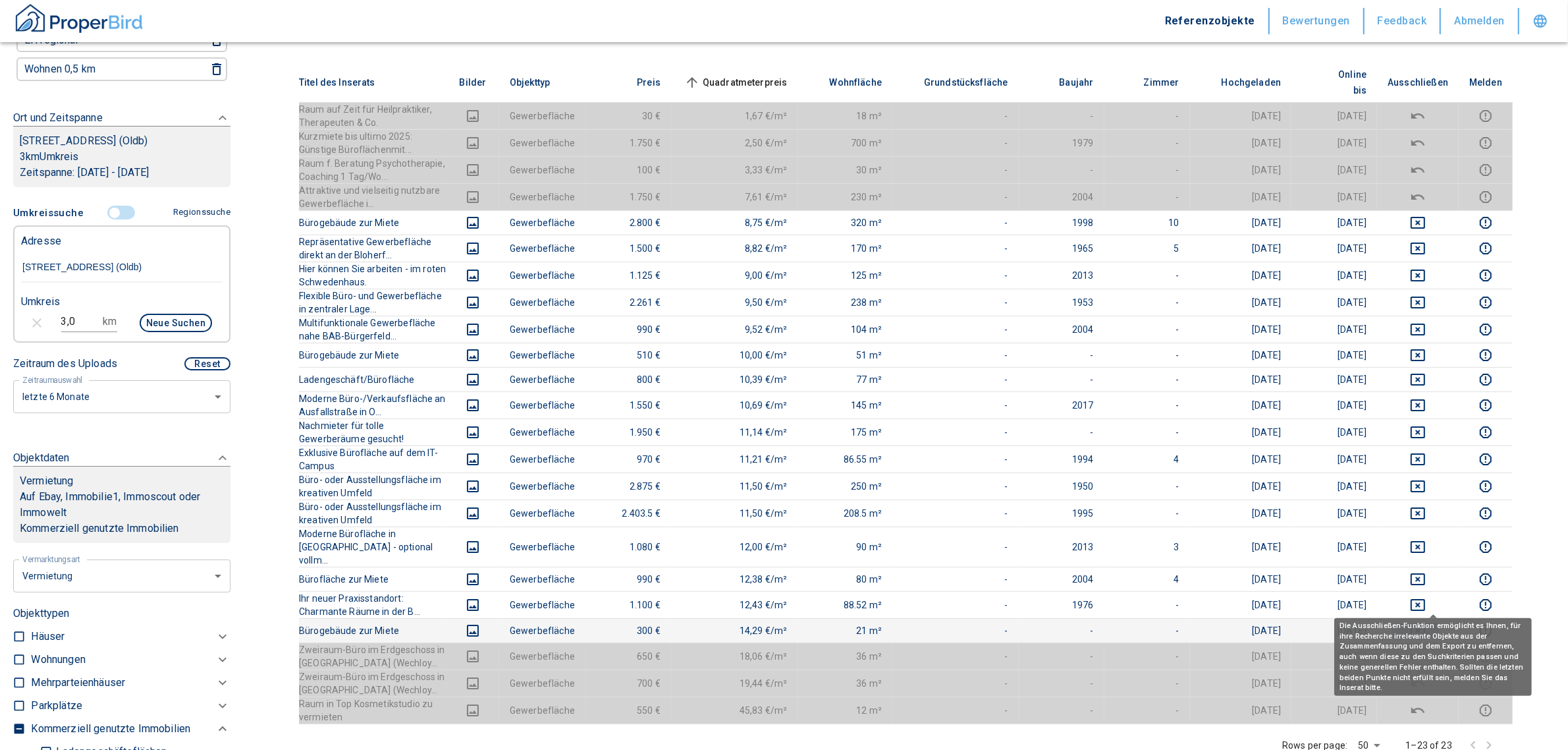
click at [1425, 622] on icon "deselect this listing" at bounding box center [1418, 630] width 16 height 16
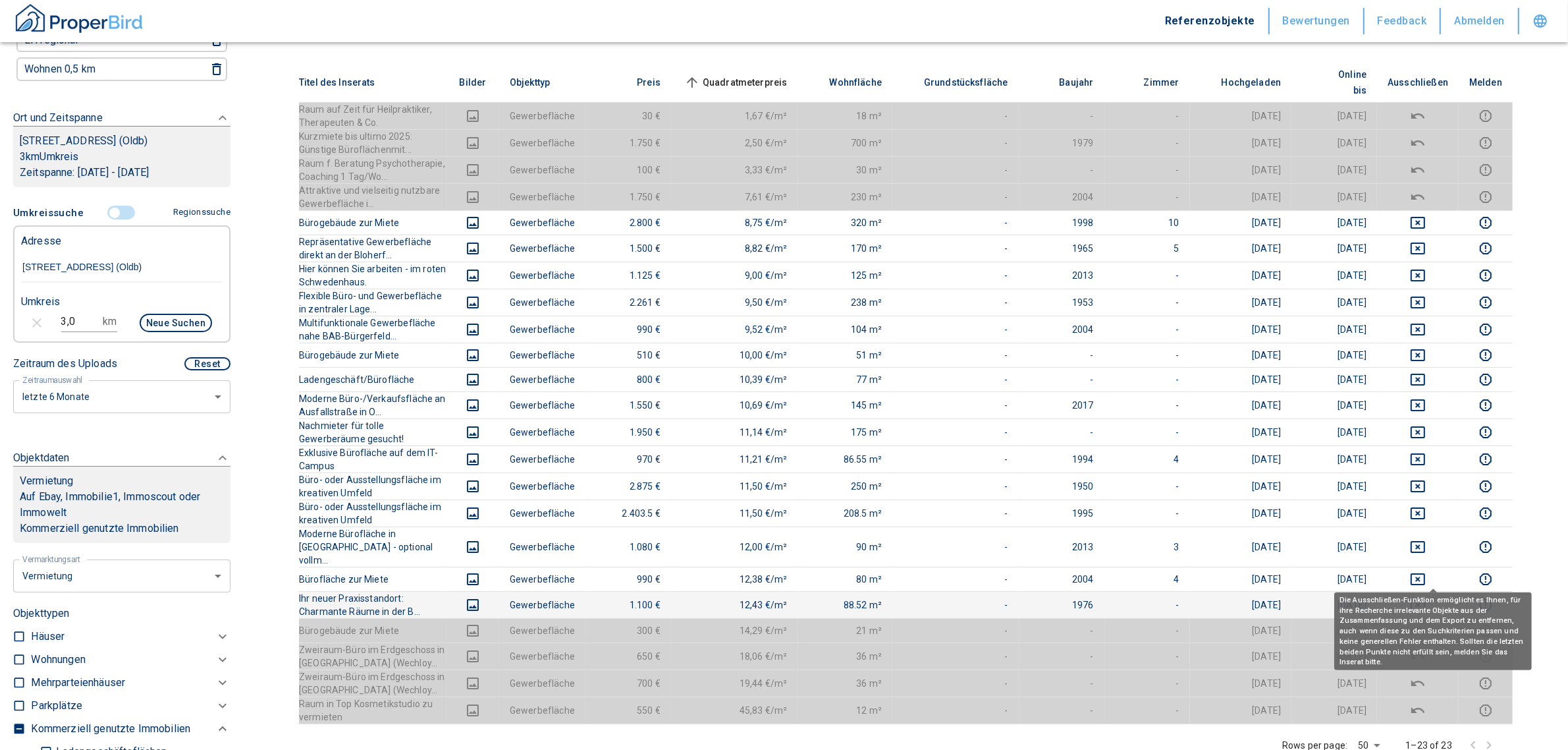
click at [1425, 597] on icon "deselect this listing" at bounding box center [1418, 604] width 16 height 16
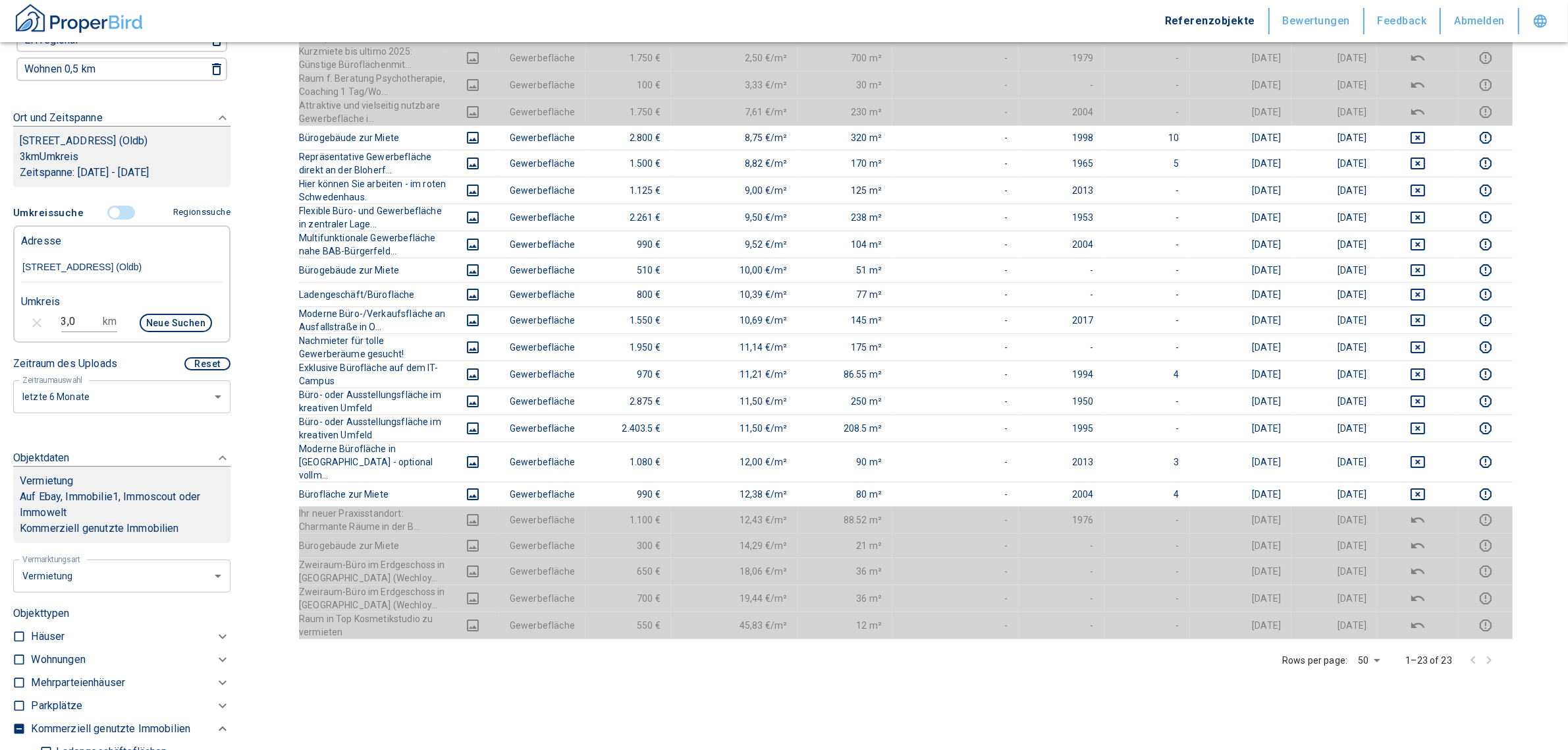
scroll to position [508, 0]
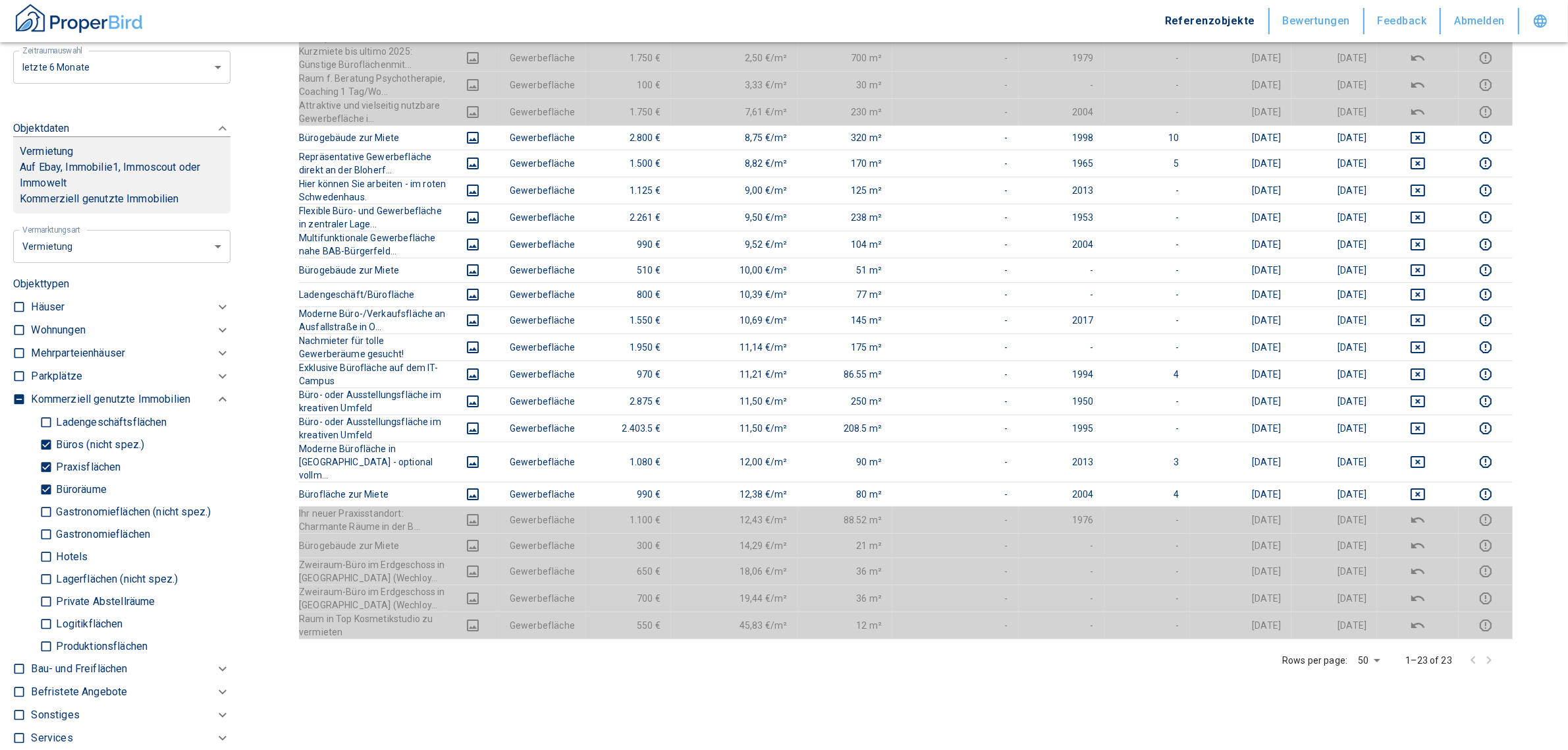
drag, startPoint x: 57, startPoint y: 455, endPoint x: 54, endPoint y: 482, distance: 27.2
click at [57, 450] on p "Büros (nicht spez.)" at bounding box center [98, 444] width 91 height 10
click at [53, 455] on input "Büros (nicht spez.)" at bounding box center [46, 444] width 13 height 23
checkbox input "false"
type input "2020"
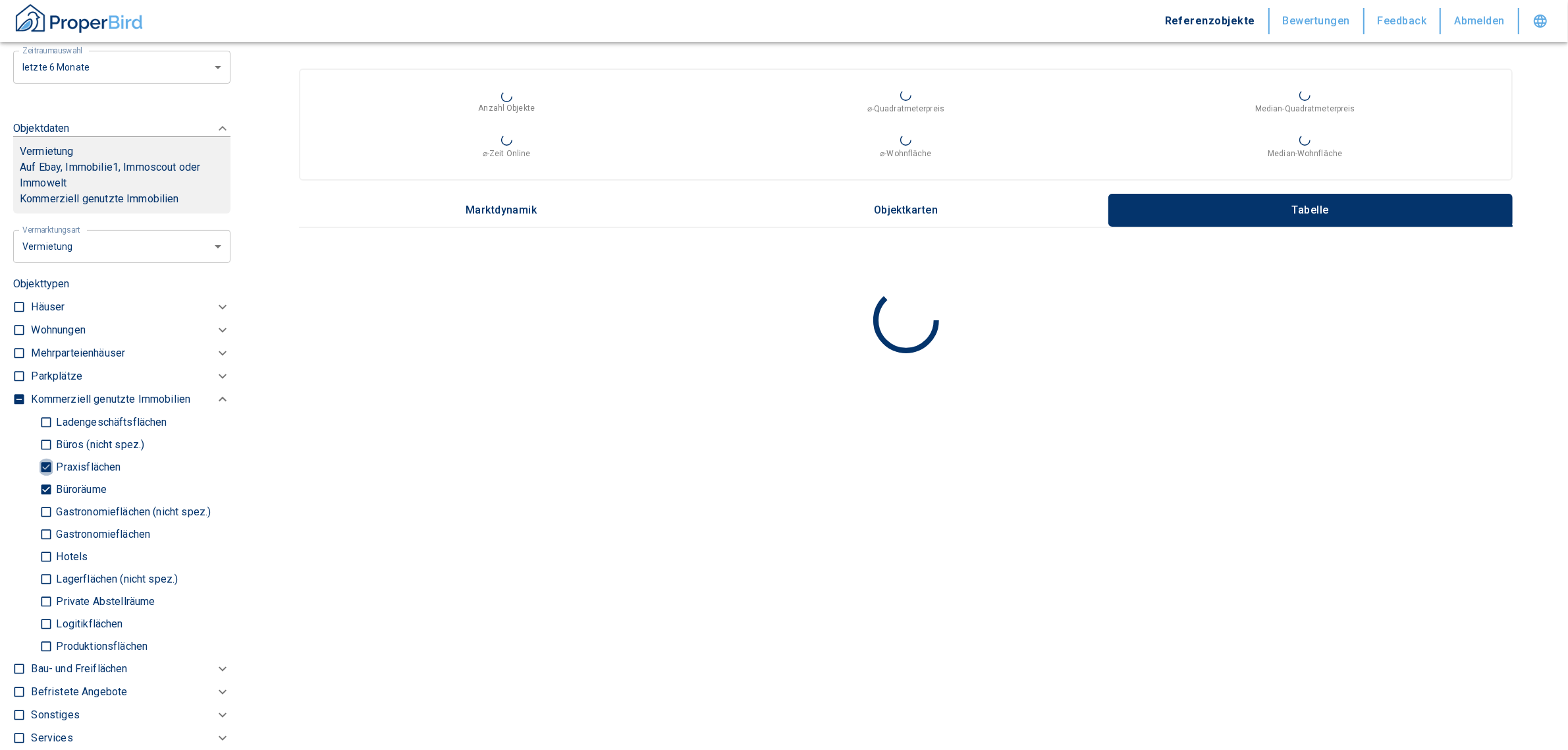
click at [46, 474] on input "Praxisflächen" at bounding box center [46, 467] width 13 height 23
checkbox input "false"
type input "2020"
click at [49, 501] on input "Büroräume" at bounding box center [46, 488] width 13 height 23
checkbox input "false"
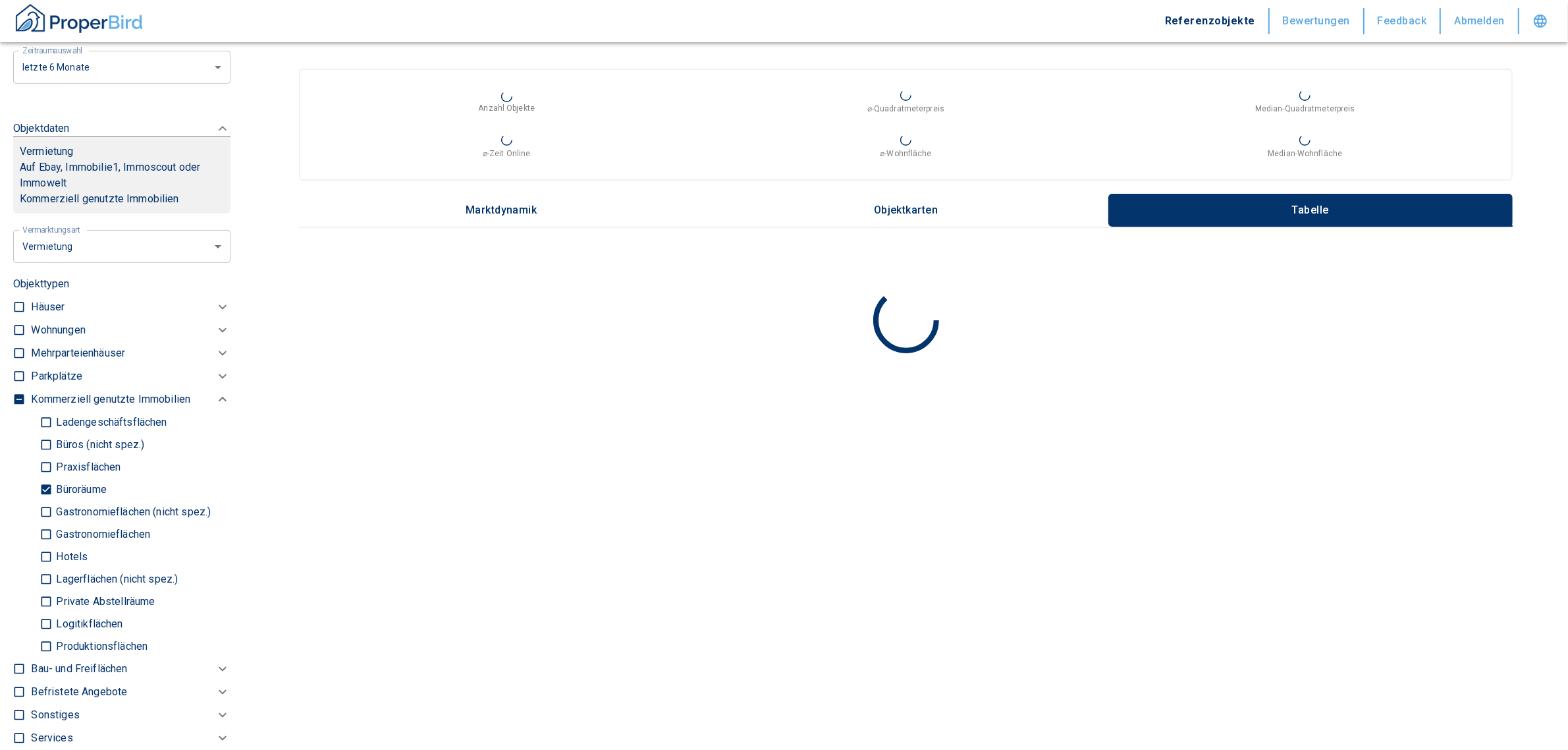
type input "2020"
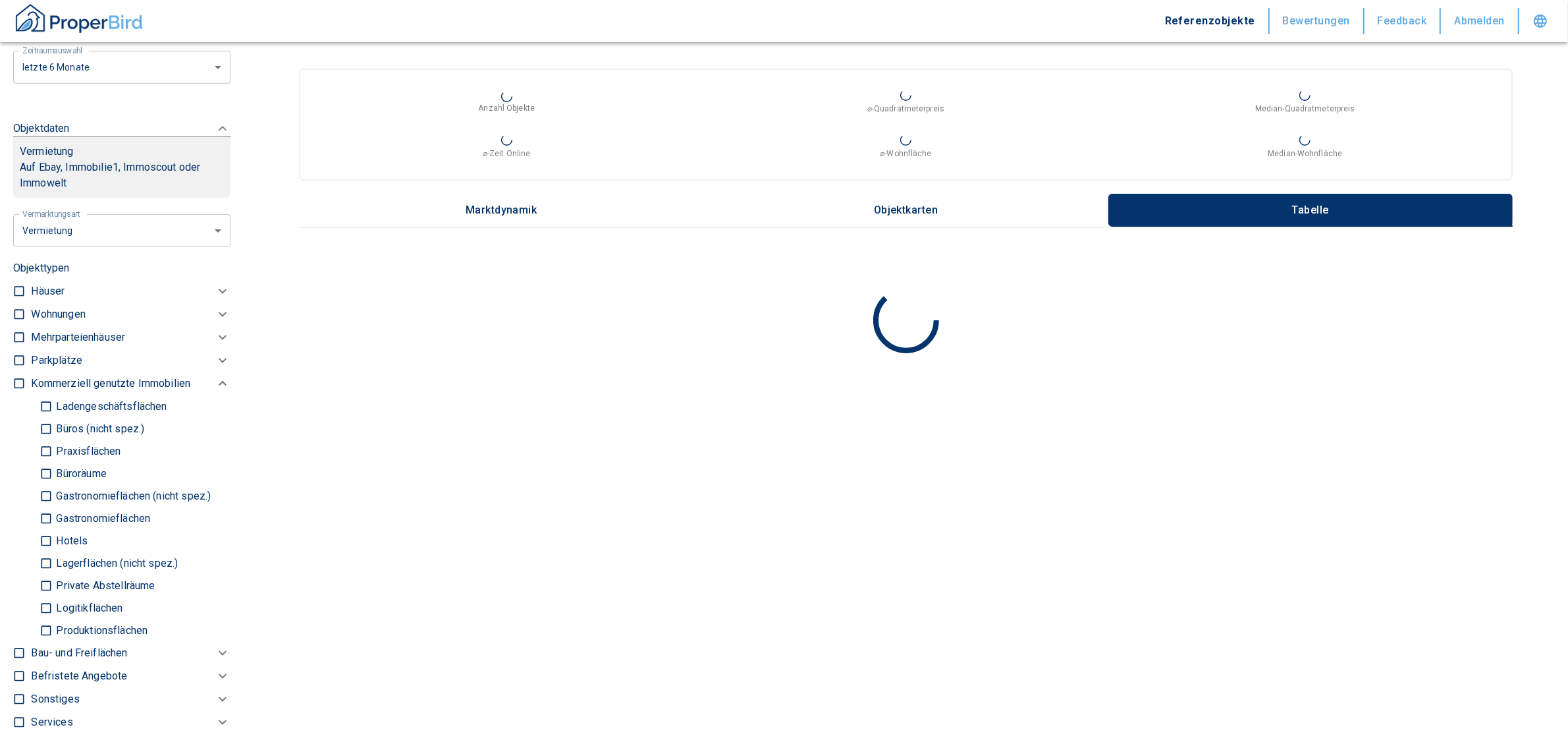
click at [48, 640] on input "Produktionsflächen" at bounding box center [46, 630] width 13 height 23
checkbox input "true"
type input "2020"
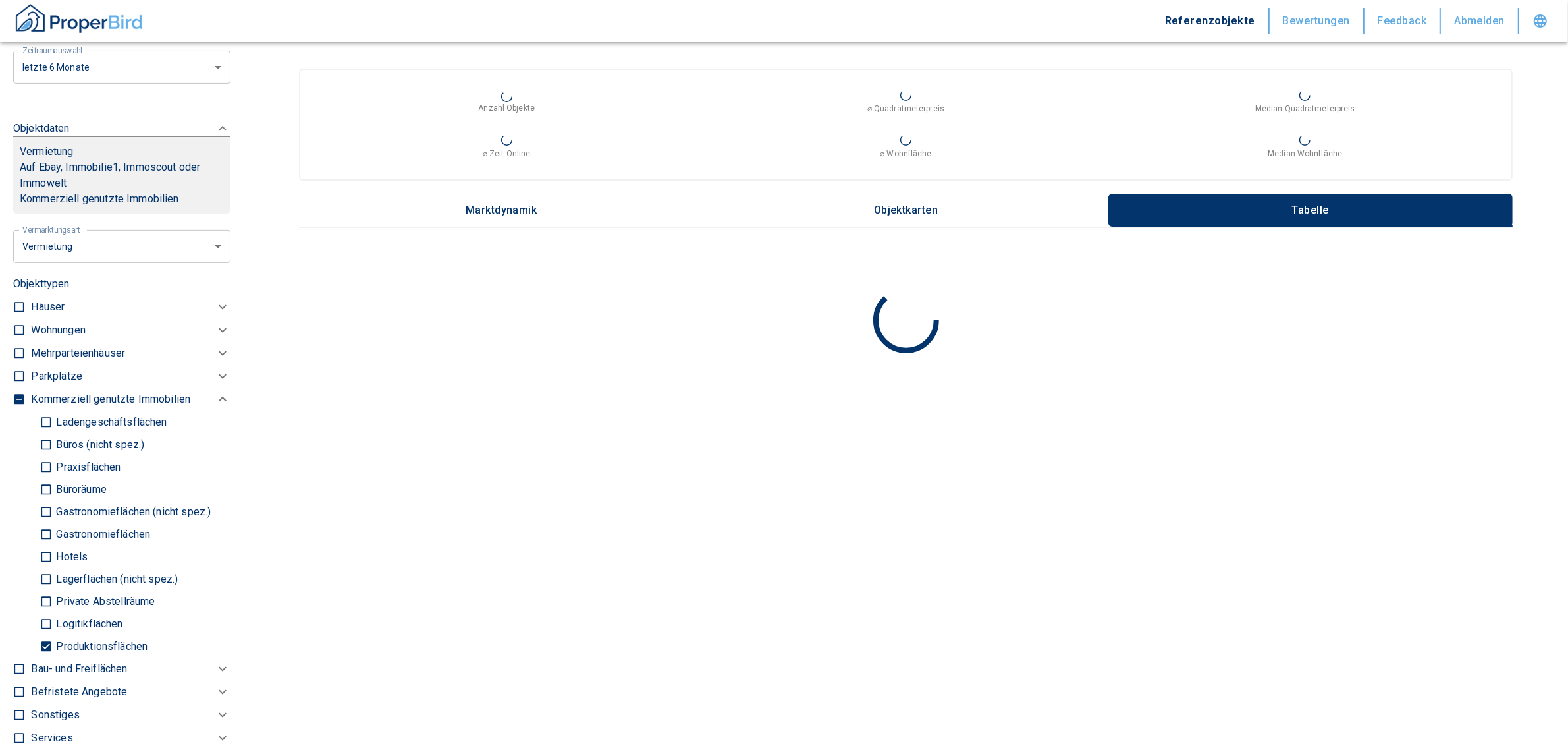
click at [43, 633] on input "Logitikflächen" at bounding box center [46, 623] width 13 height 23
checkbox input "true"
type input "2020"
click at [43, 590] on input "Lagerflächen (nicht spez.)" at bounding box center [46, 579] width 13 height 23
checkbox input "true"
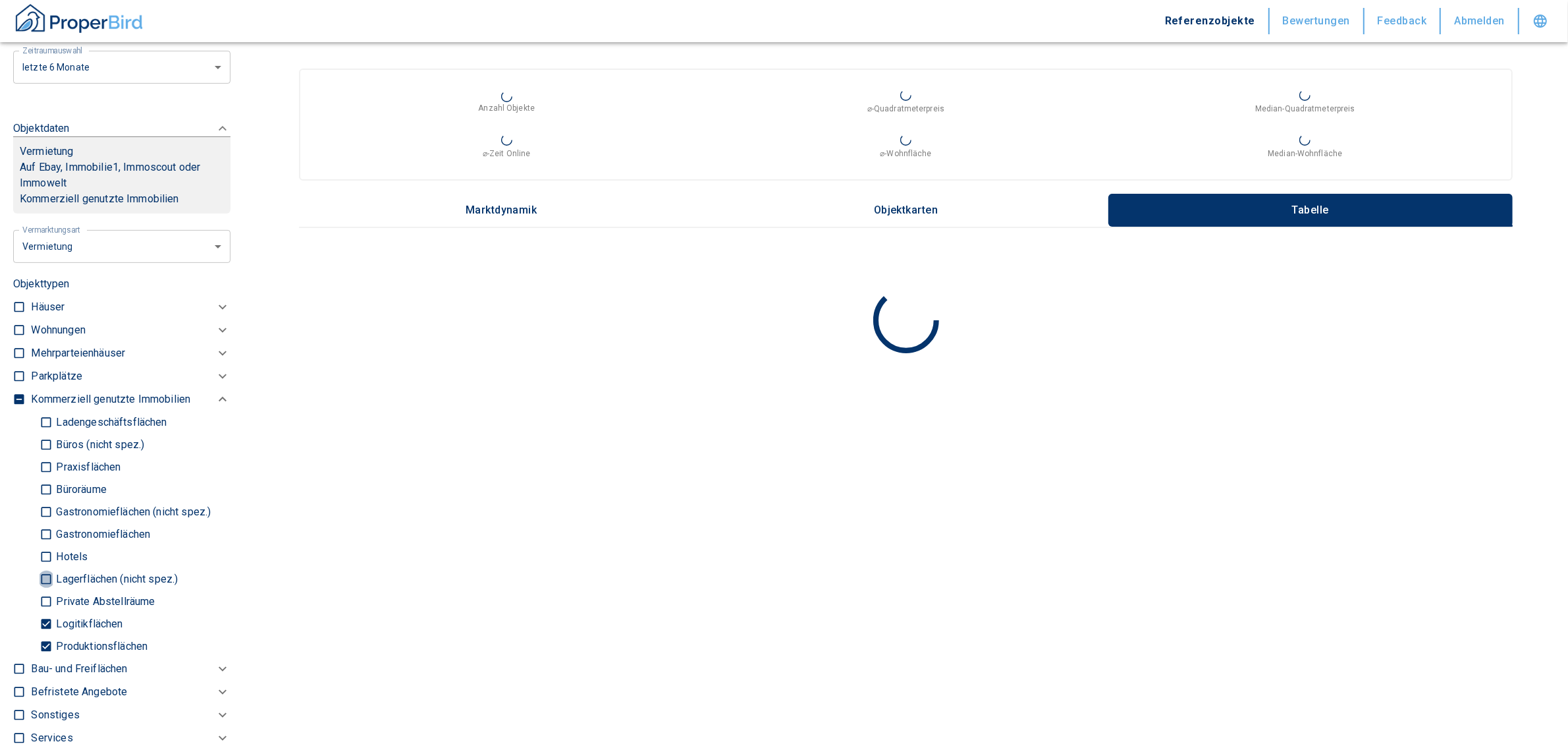
type input "2020"
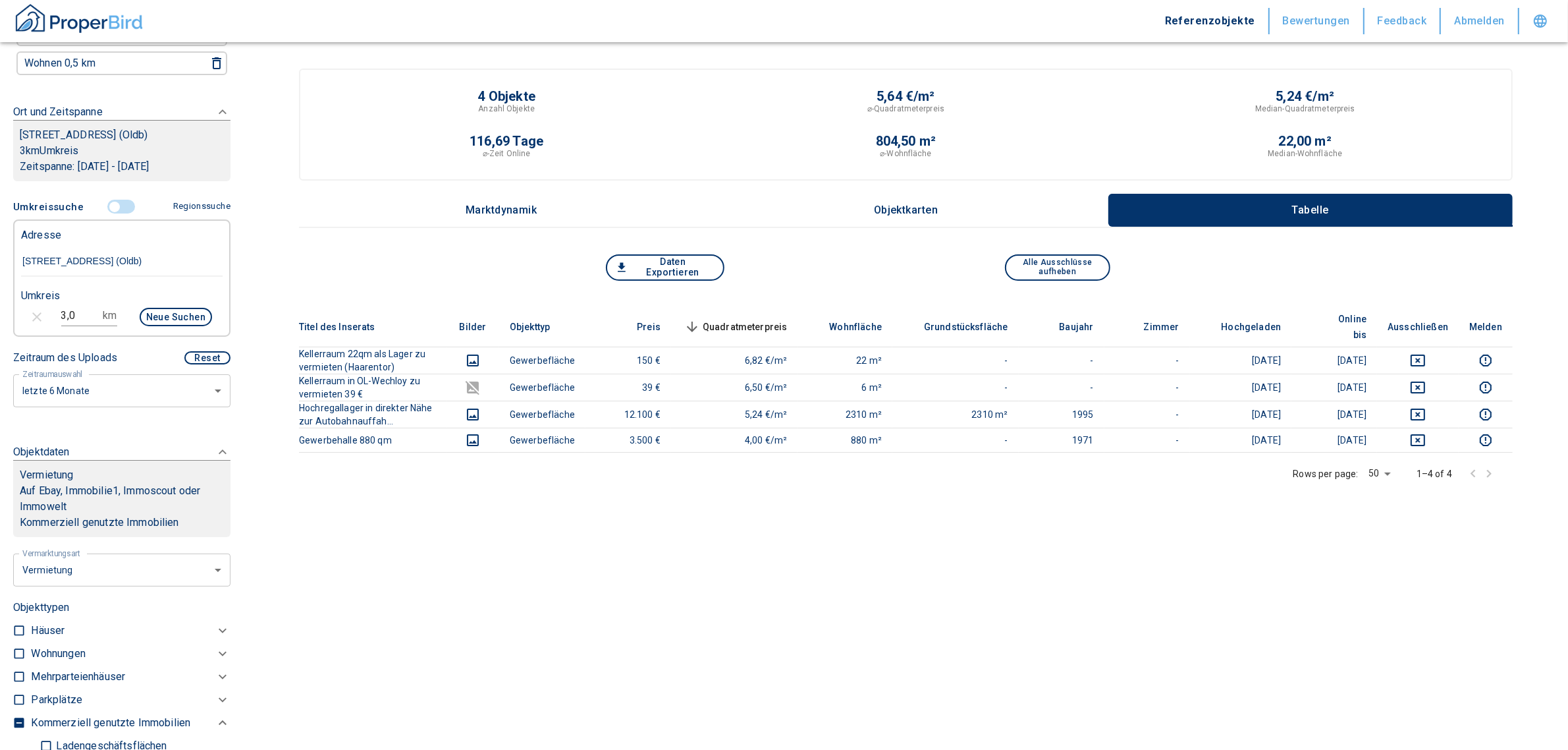
scroll to position [179, 0]
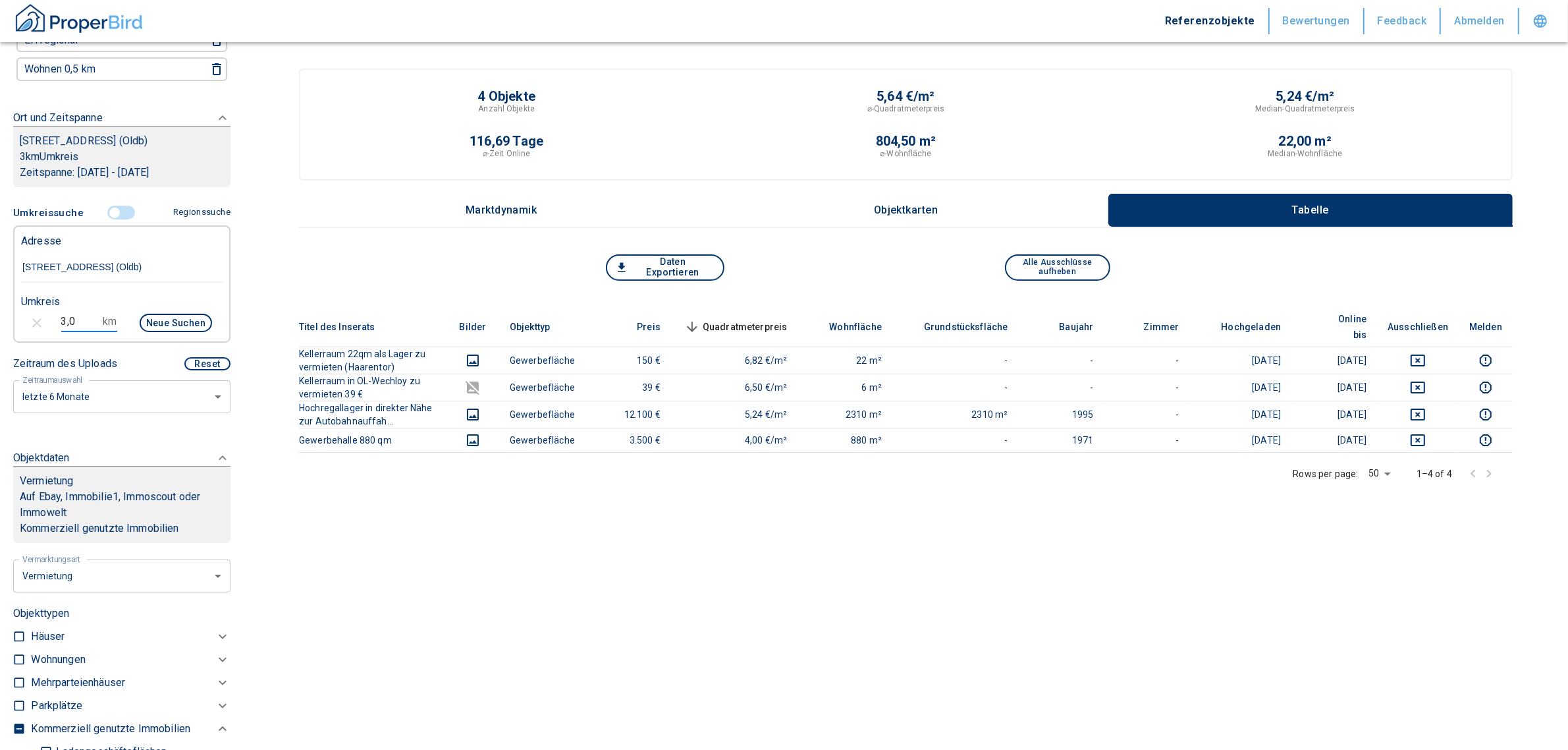
drag, startPoint x: 74, startPoint y: 327, endPoint x: 39, endPoint y: 329, distance: 35.1
click at [39, 329] on div "3,0 km Neue Suchen" at bounding box center [111, 325] width 201 height 32
type input "5,0"
click at [148, 332] on button "Neue Suchen" at bounding box center [175, 323] width 72 height 19
type input "2020"
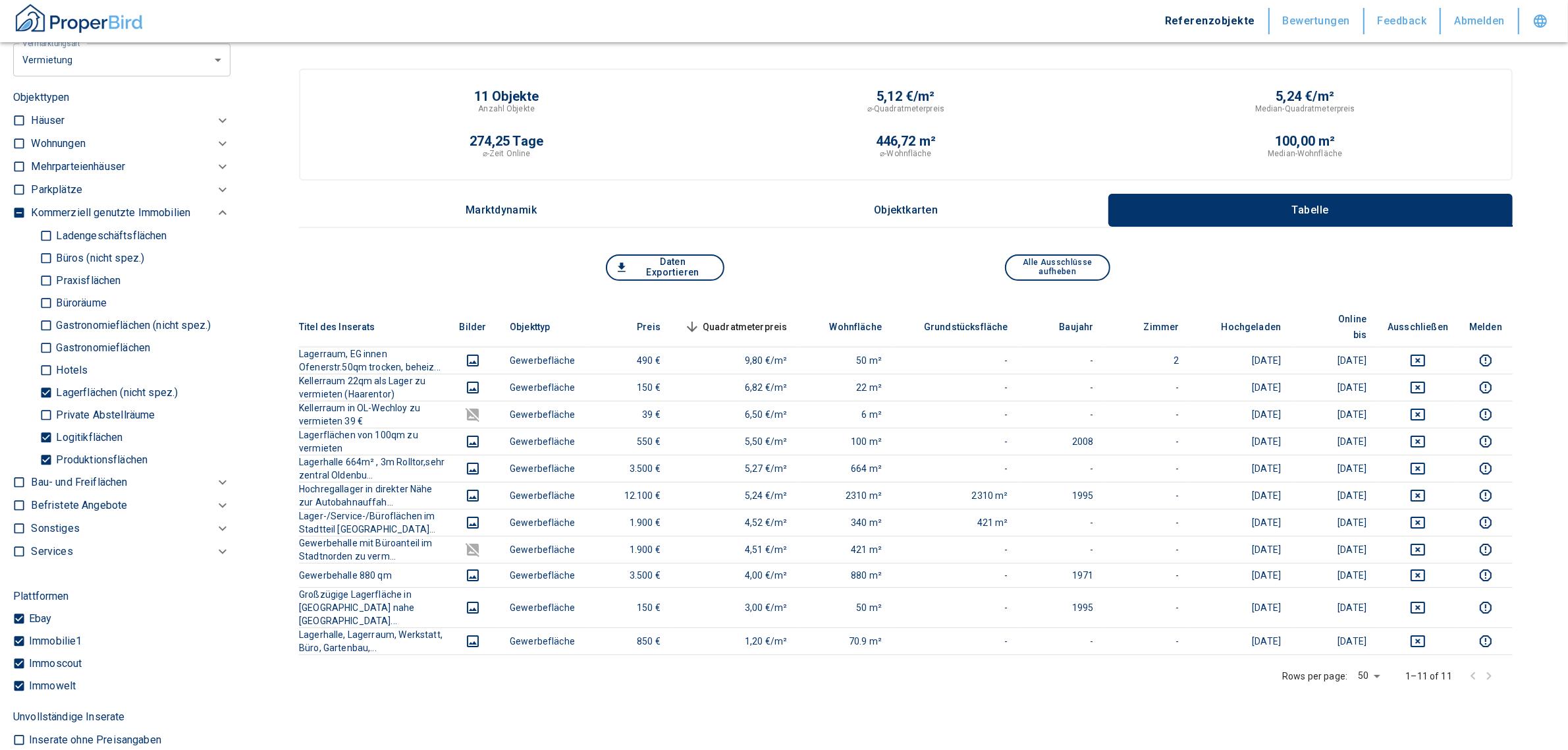
scroll to position [838, 0]
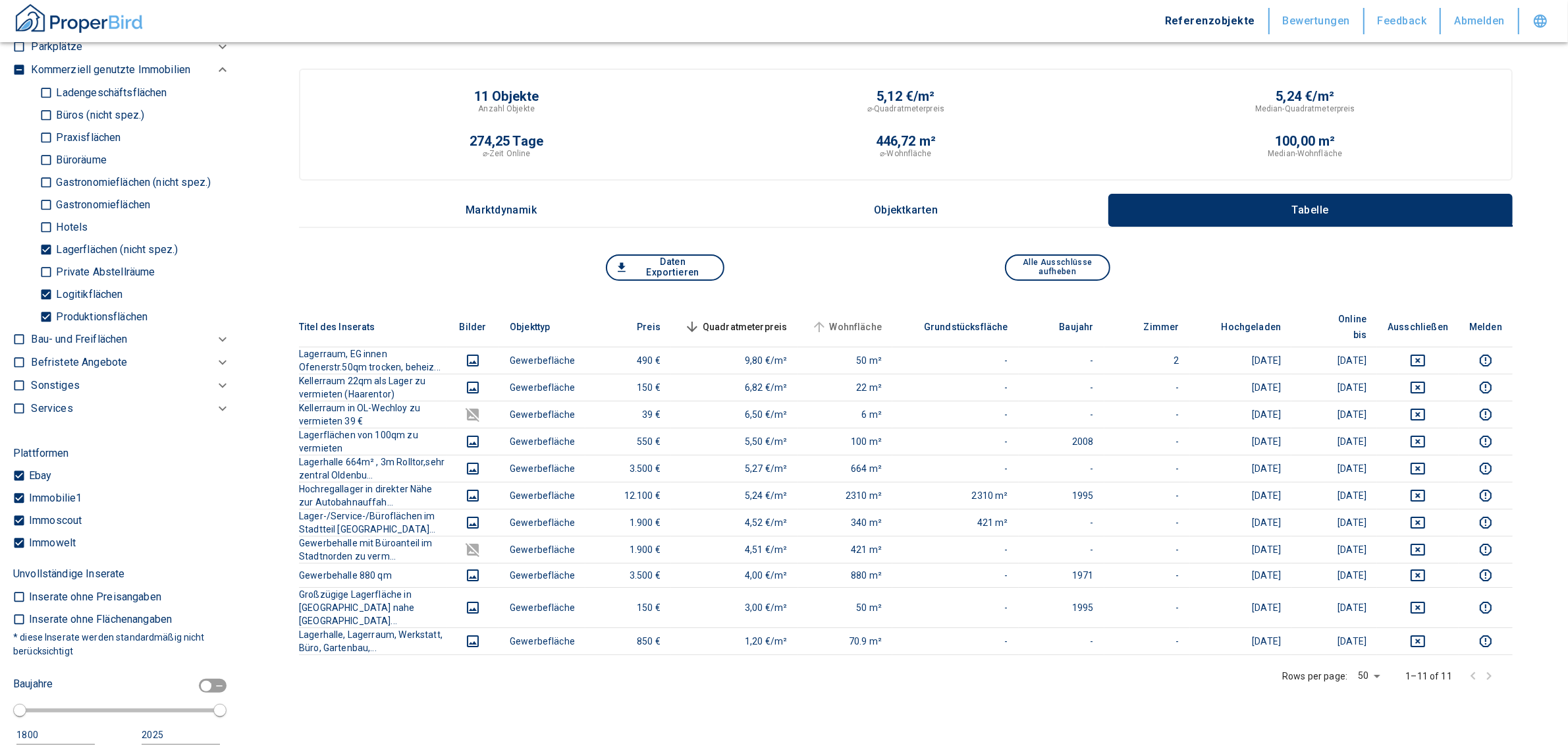
click at [882, 319] on span "Wohnfläche" at bounding box center [846, 327] width 73 height 16
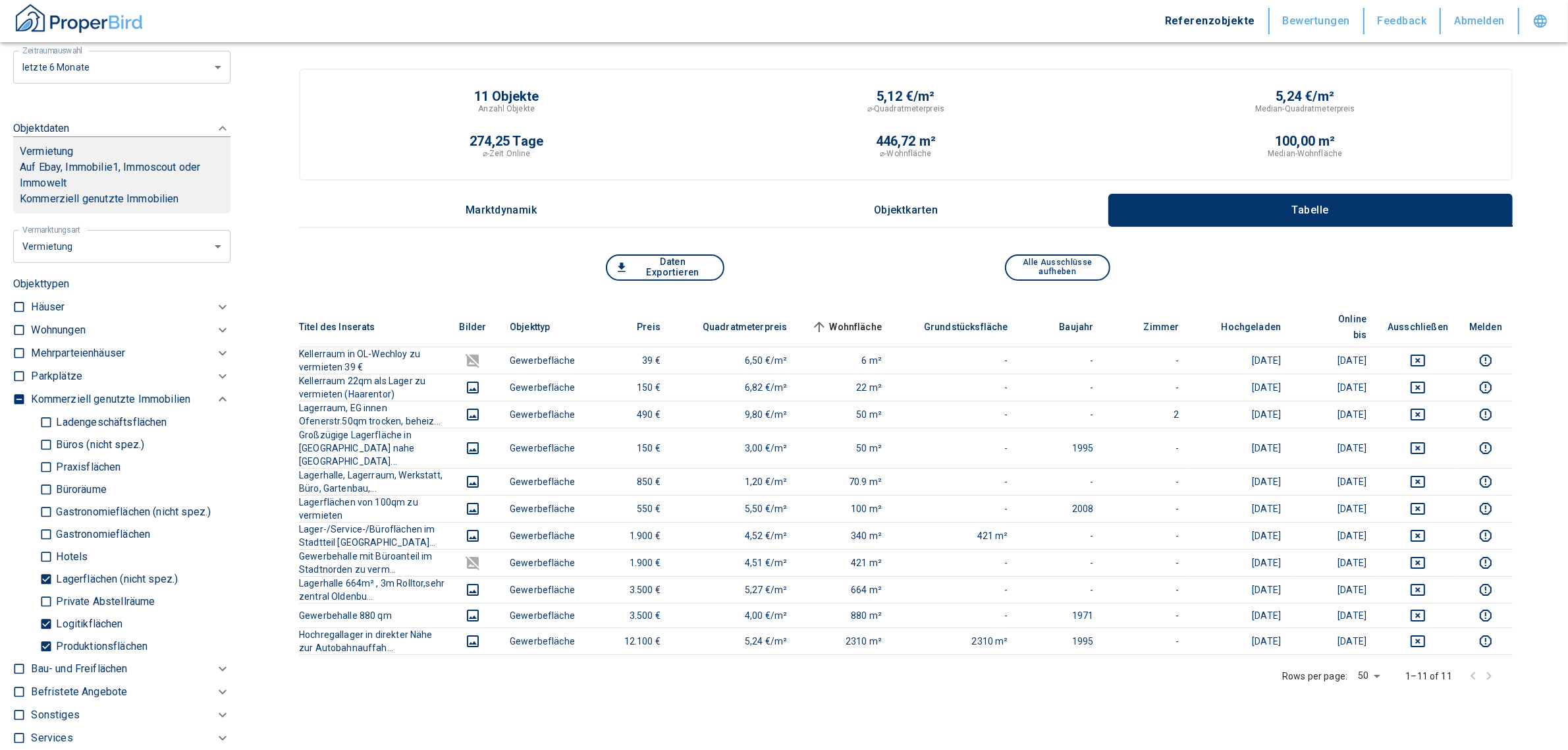
scroll to position [179, 0]
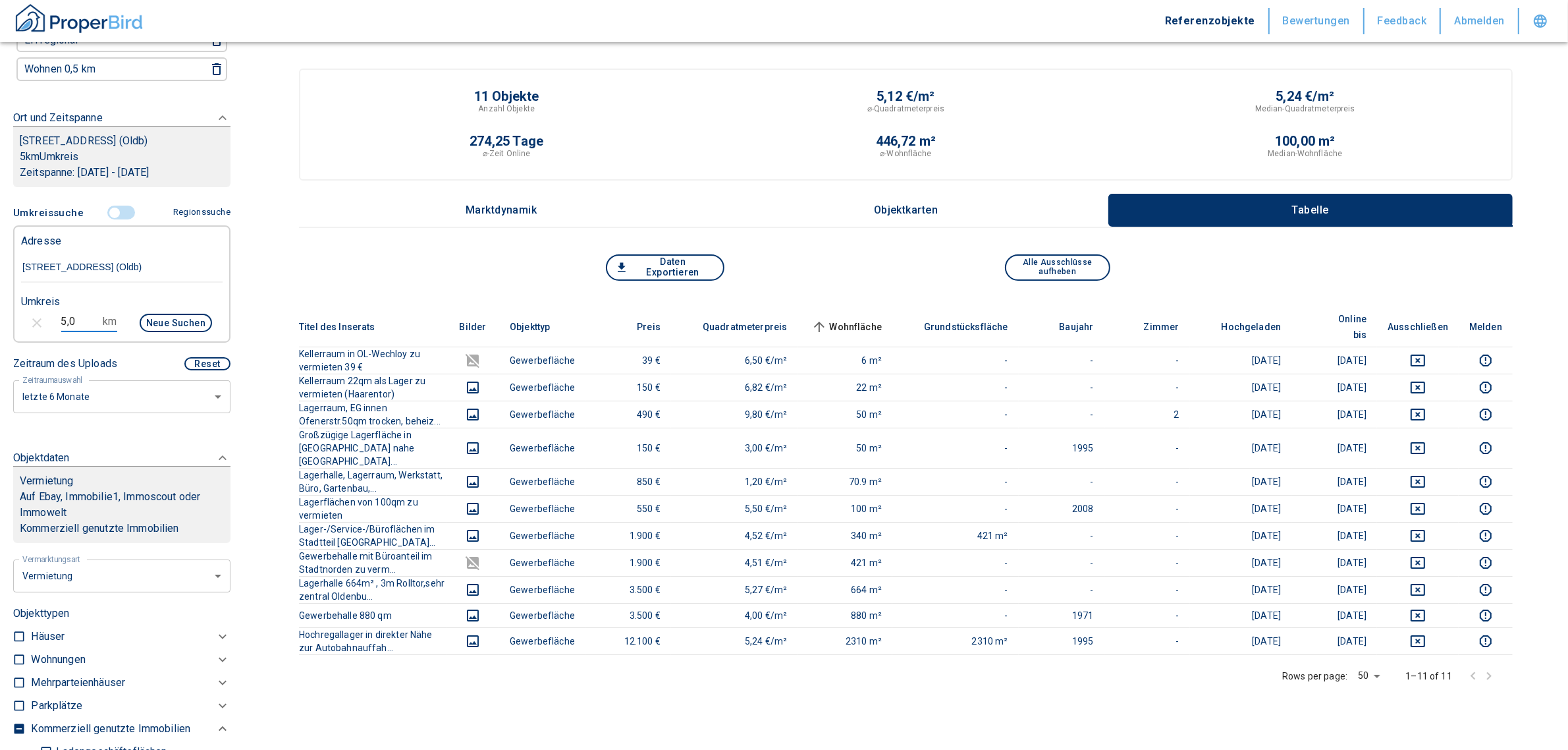
drag, startPoint x: 80, startPoint y: 333, endPoint x: 14, endPoint y: 332, distance: 66.0
click at [14, 332] on div "5,0 km Neue Suchen" at bounding box center [111, 325] width 201 height 32
type input "7,0"
click at [146, 332] on button "Neue Suchen" at bounding box center [175, 323] width 72 height 19
type input "2020"
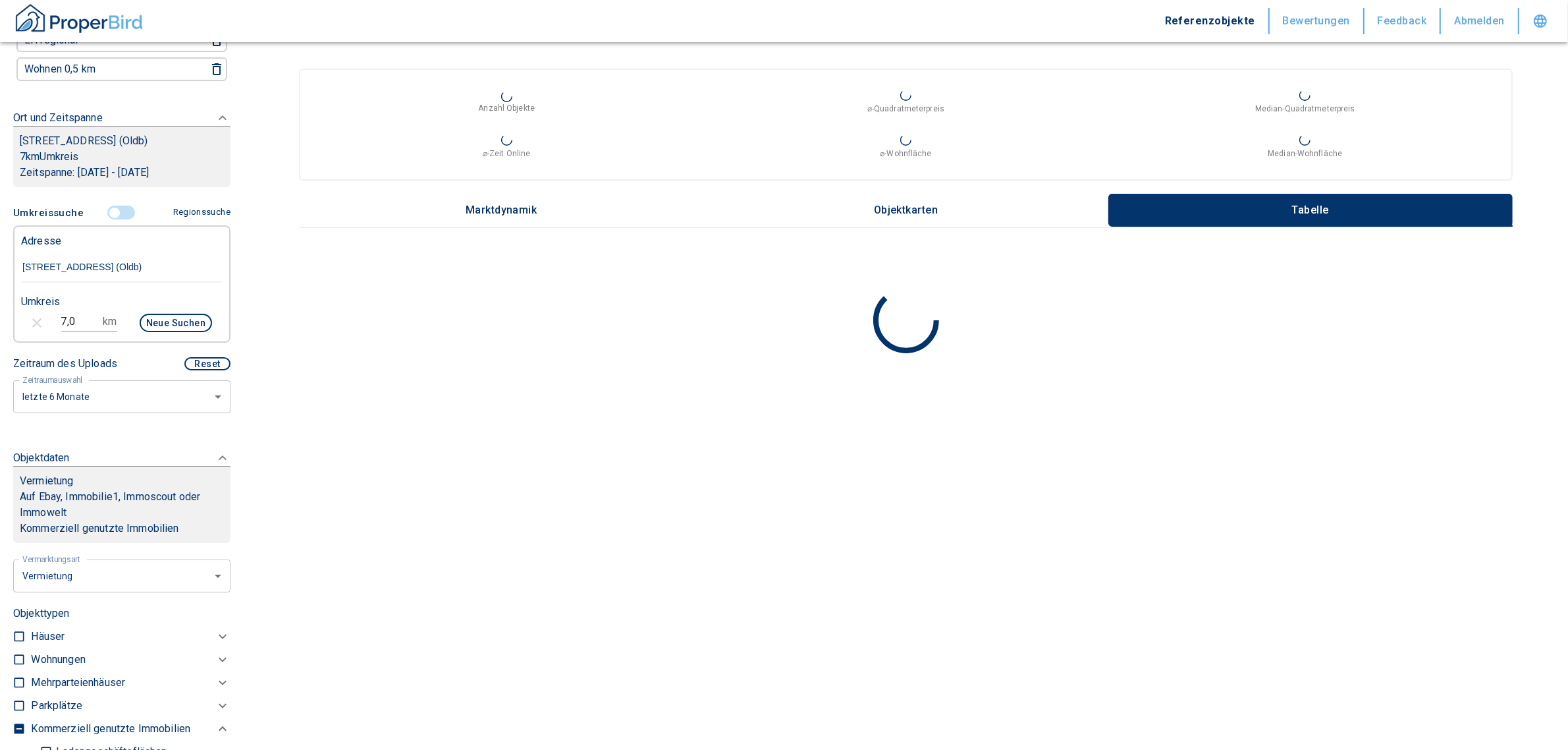
scroll to position [1167, 0]
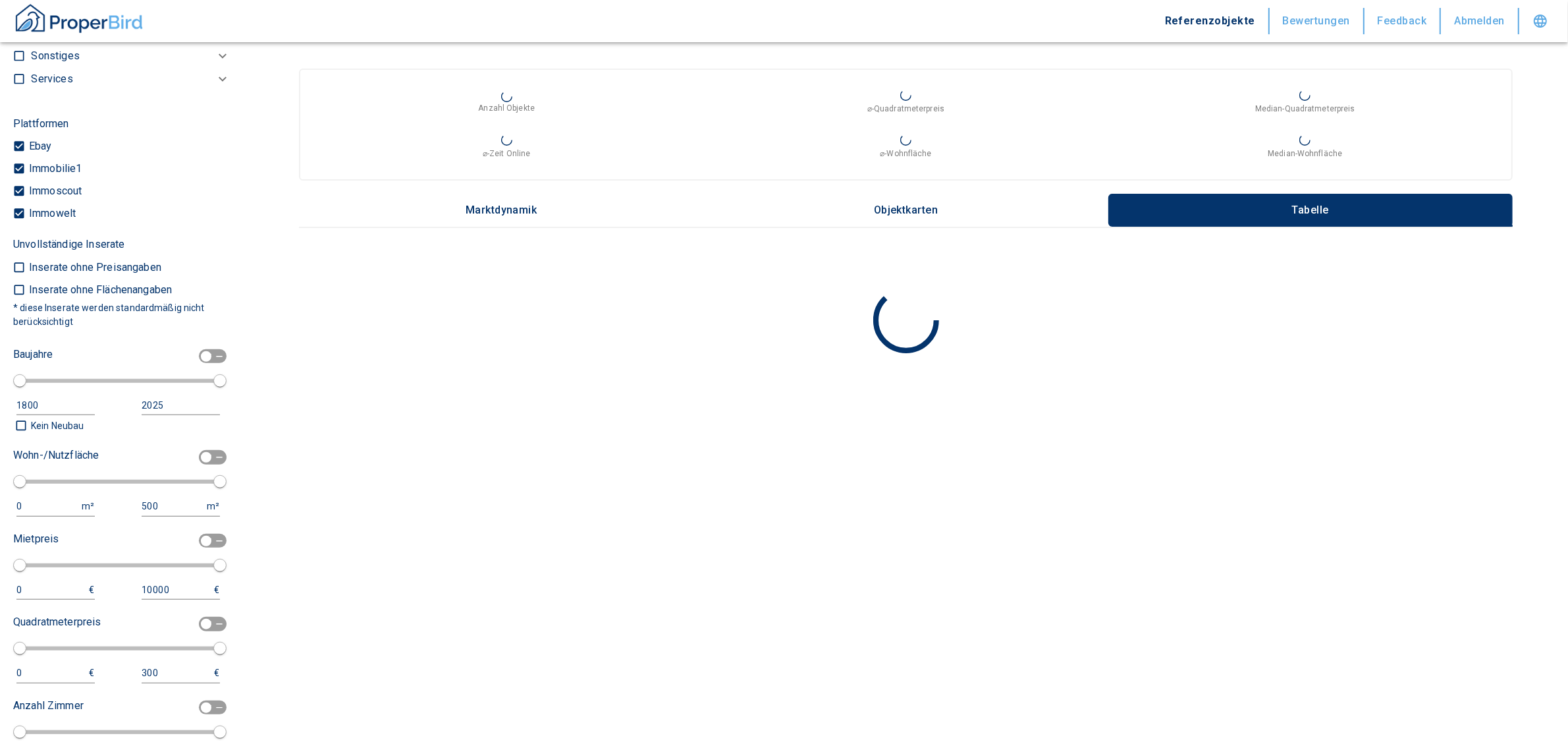
click at [203, 464] on input "checkbox" at bounding box center [206, 456] width 40 height 14
checkbox input "true"
type input "2020"
type input "50"
type input "150"
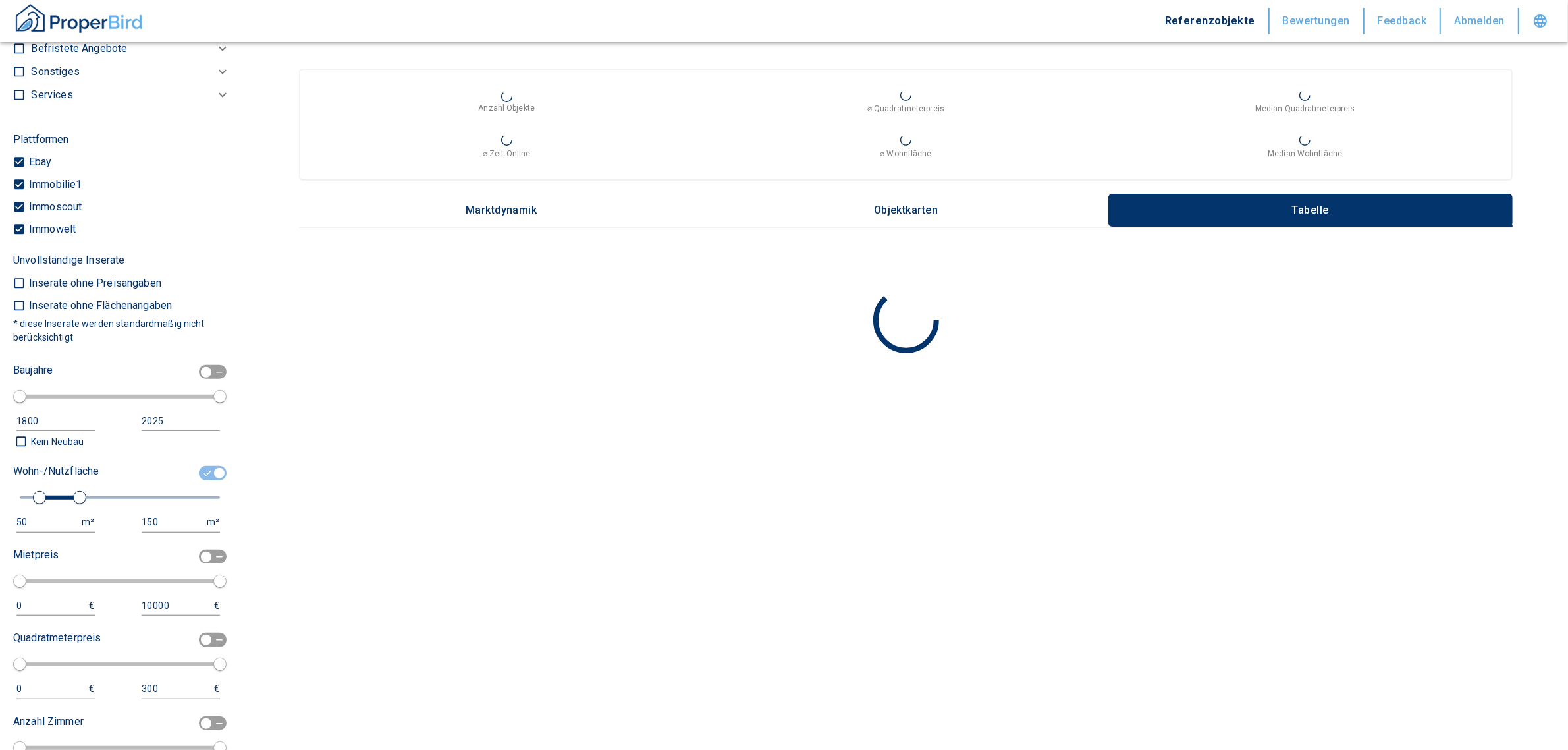
click at [55, 530] on div "50" at bounding box center [41, 521] width 52 height 16
drag, startPoint x: 40, startPoint y: 533, endPoint x: -55, endPoint y: 536, distance: 95.0
click at [0, 536] on html "Referenzobjekte Bewertungen Feedback Abmelden Filtervorlagen Neue Filtereinstel…" at bounding box center [784, 375] width 1568 height 750
type input "500"
click at [158, 527] on input "150" at bounding box center [172, 522] width 63 height 19
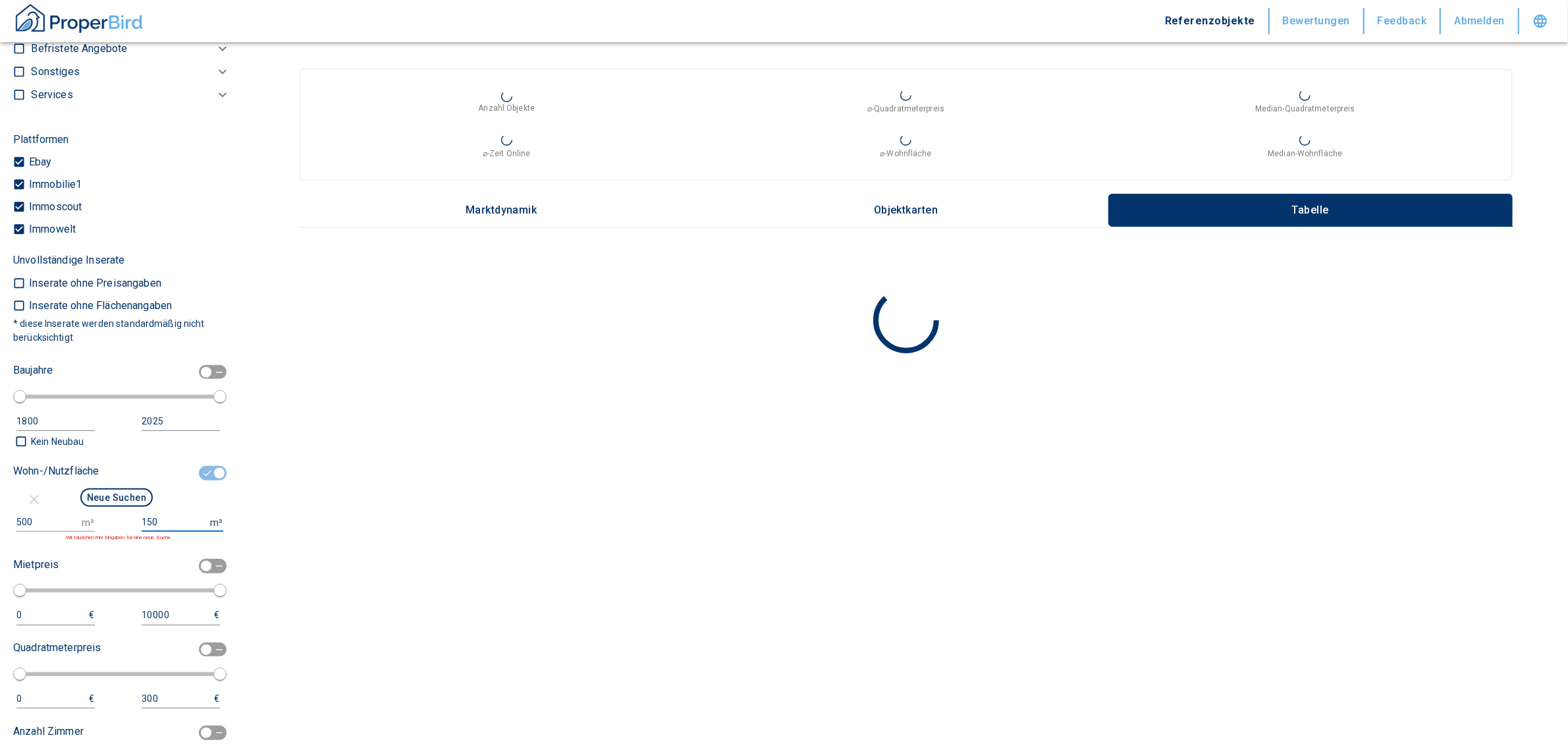
type input "1500000"
click at [132, 503] on button "Neue Suchen" at bounding box center [116, 498] width 72 height 19
type input "2020"
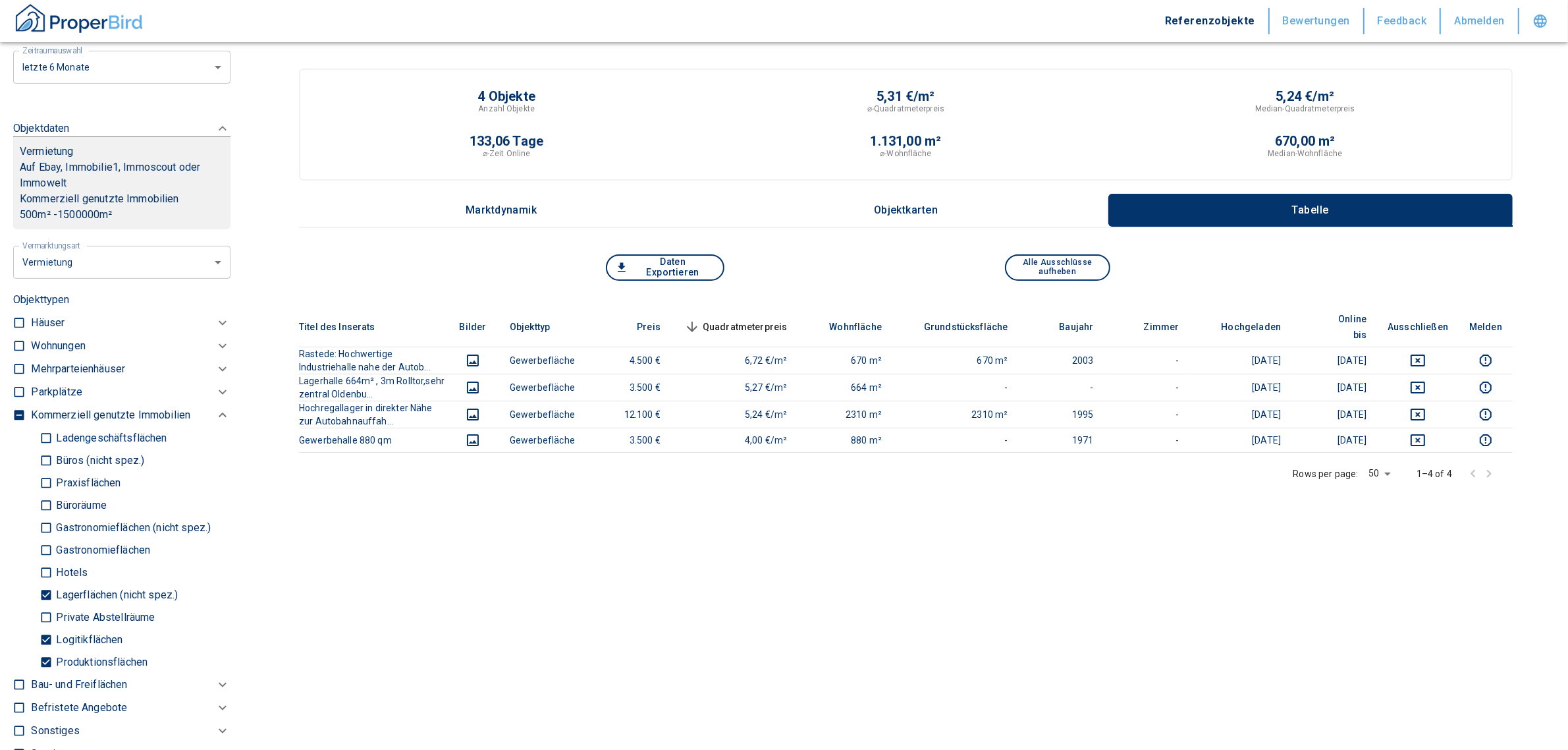
scroll to position [179, 0]
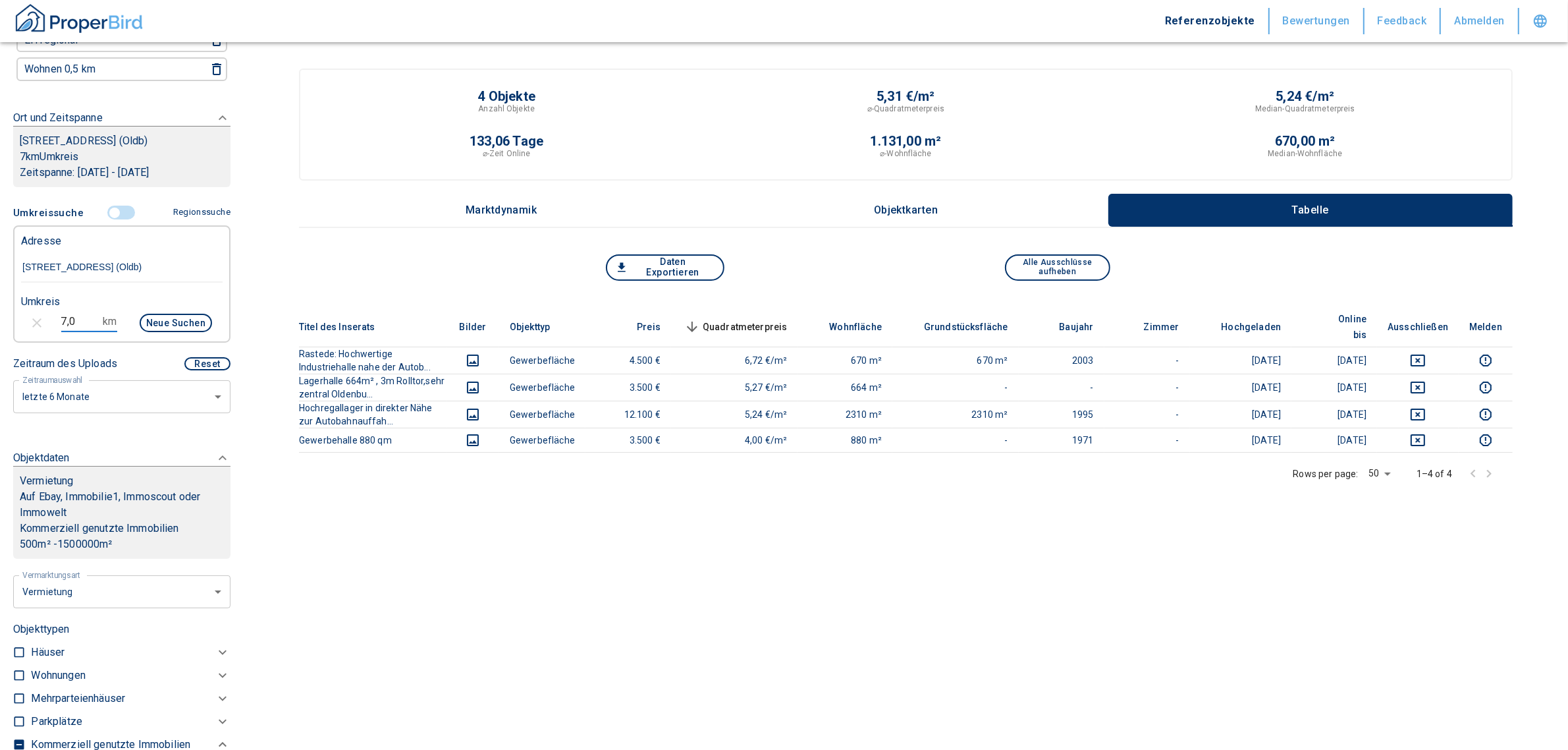
drag, startPoint x: 86, startPoint y: 329, endPoint x: 44, endPoint y: 322, distance: 42.6
click at [44, 322] on div "7,0 km Neue Suchen" at bounding box center [111, 325] width 201 height 32
type input "10,0"
click at [142, 331] on button "Neue Suchen" at bounding box center [175, 323] width 72 height 19
type input "2020"
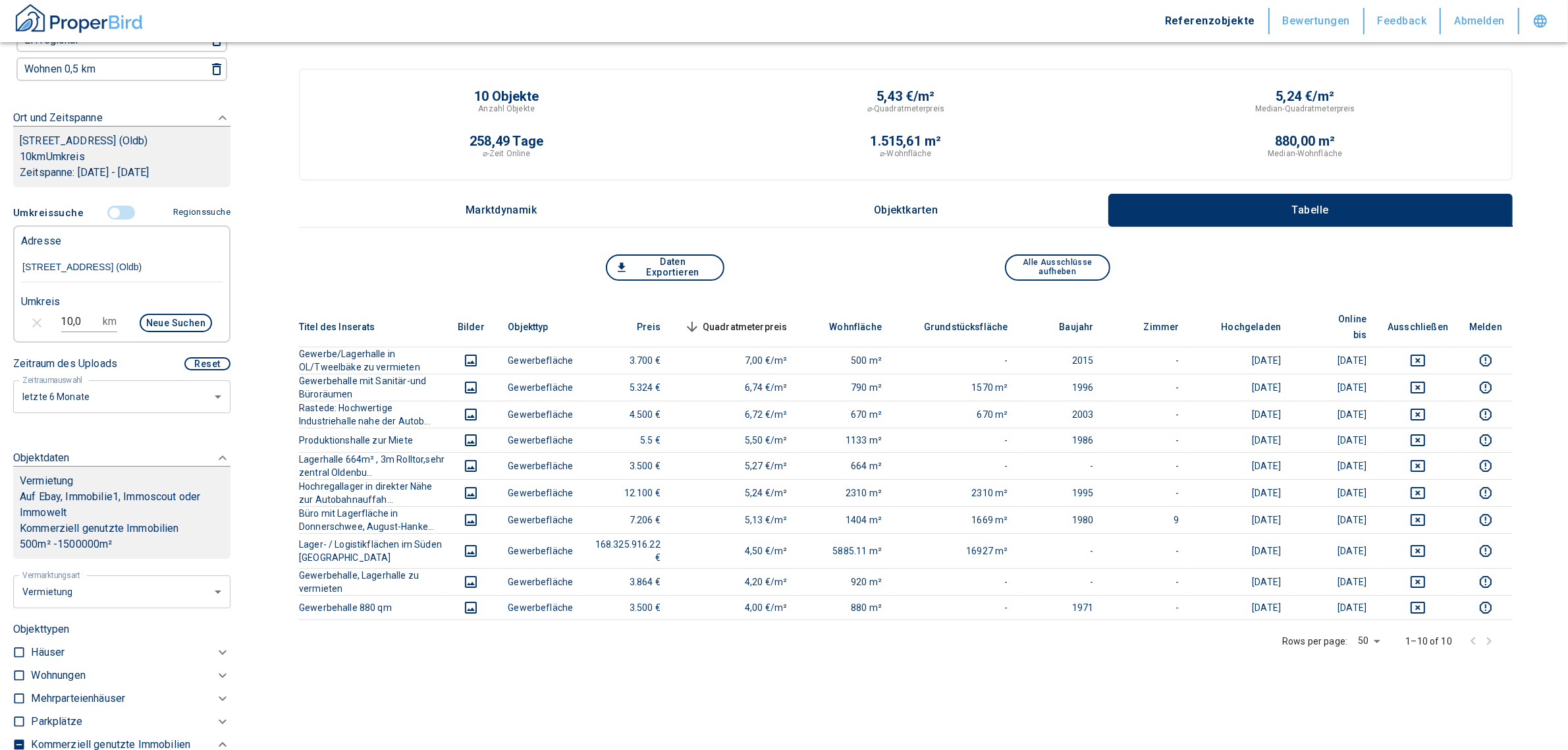
click at [786, 319] on span "Quadratmeterpreis sorted descending" at bounding box center [734, 327] width 106 height 16
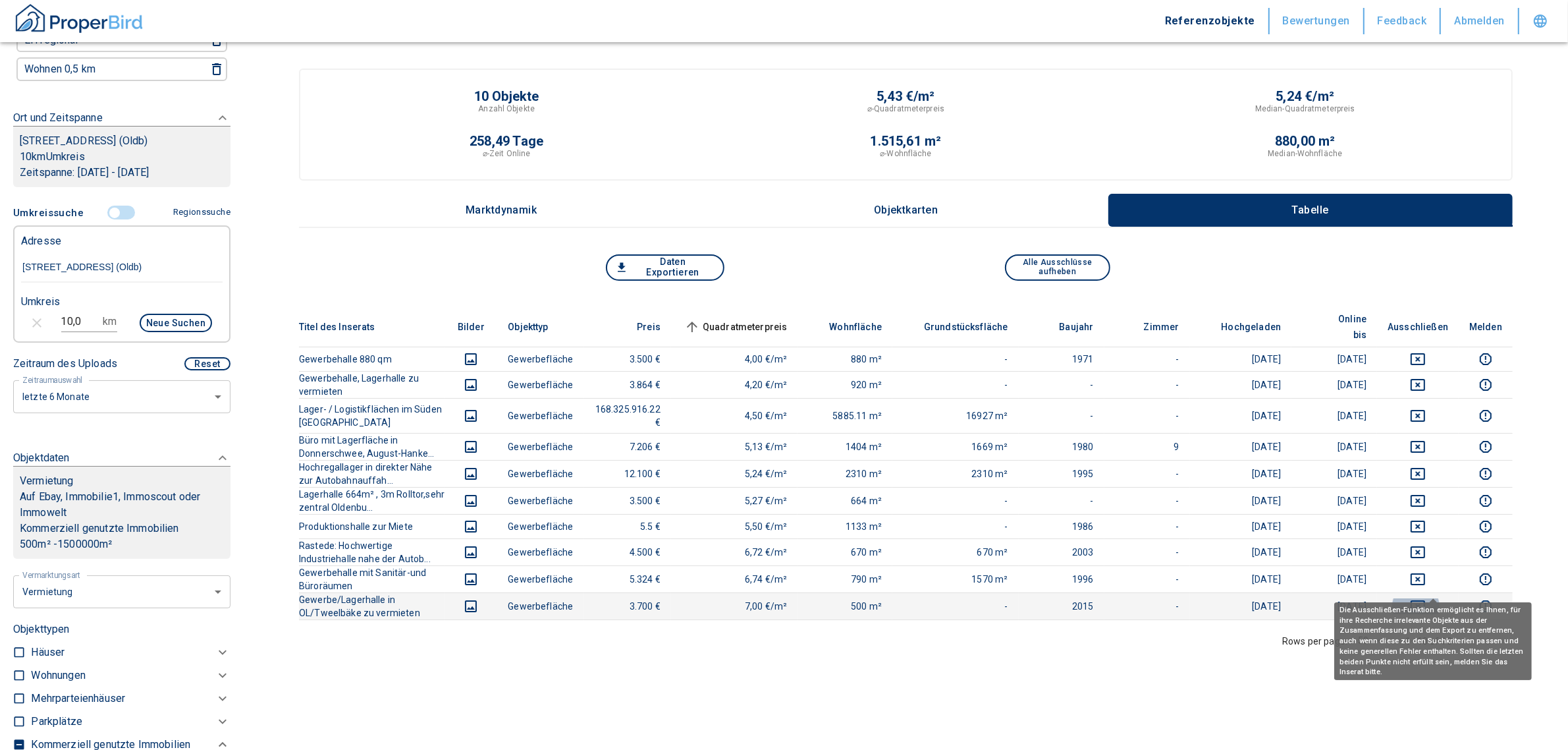
click at [1443, 598] on button "deselect this listing" at bounding box center [1418, 606] width 60 height 16
